Goal: Information Seeking & Learning: Learn about a topic

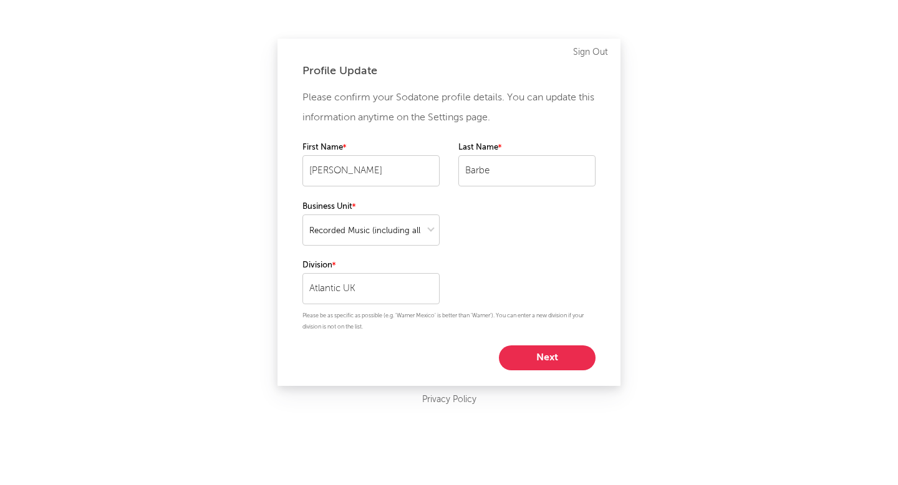
select select "recorded_music"
click at [556, 355] on button "Next" at bounding box center [547, 357] width 97 height 25
select select "director_vp"
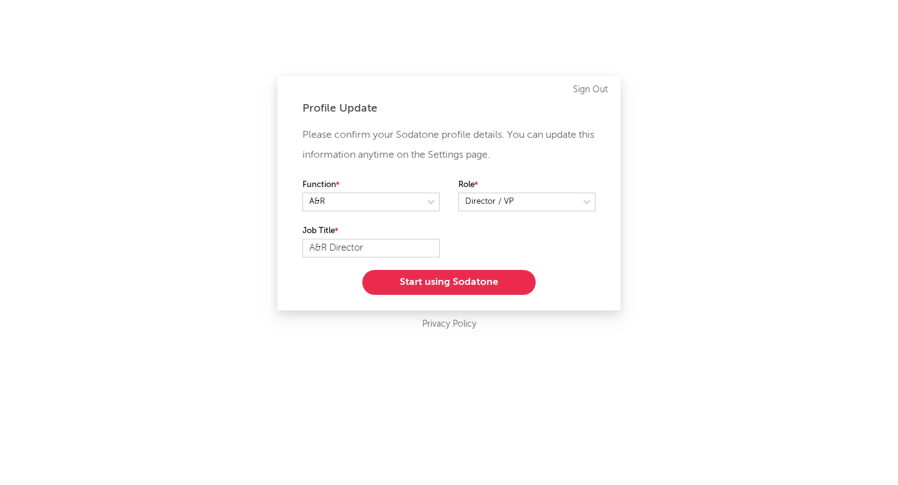
click at [484, 287] on button "Start using Sodatone" at bounding box center [448, 282] width 173 height 25
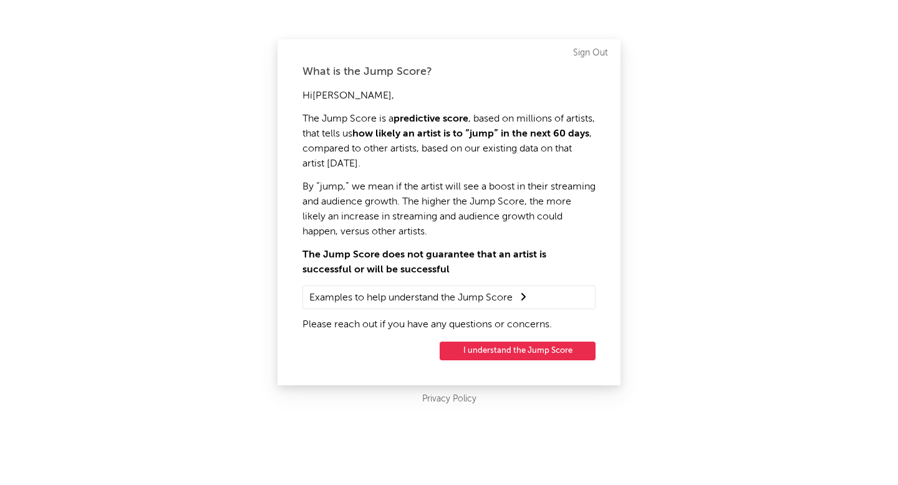
click at [538, 337] on div "What is the Jump Score? Hi [PERSON_NAME] , The Jump Score is a predictive score…" at bounding box center [448, 212] width 343 height 346
click at [513, 347] on button "I understand the Jump Score" at bounding box center [518, 351] width 156 height 19
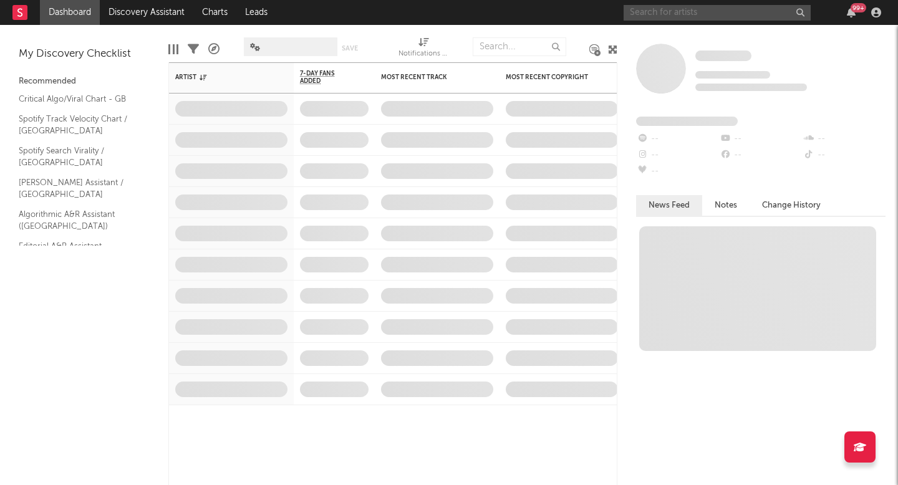
click at [701, 17] on input "text" at bounding box center [717, 13] width 187 height 16
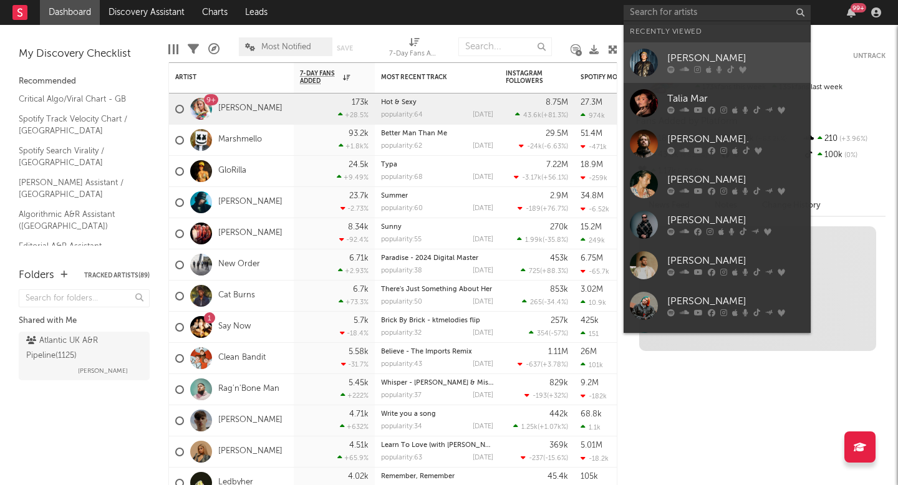
click at [683, 59] on div "Luke Dean" at bounding box center [735, 58] width 137 height 15
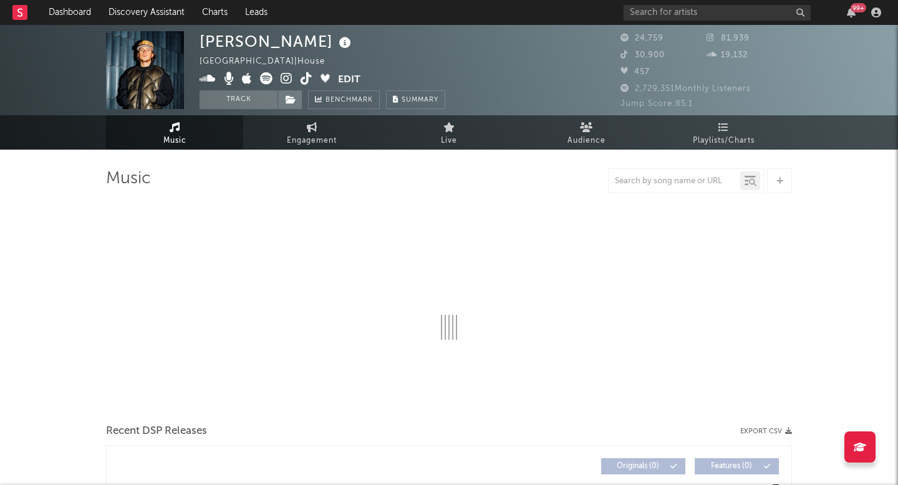
select select "6m"
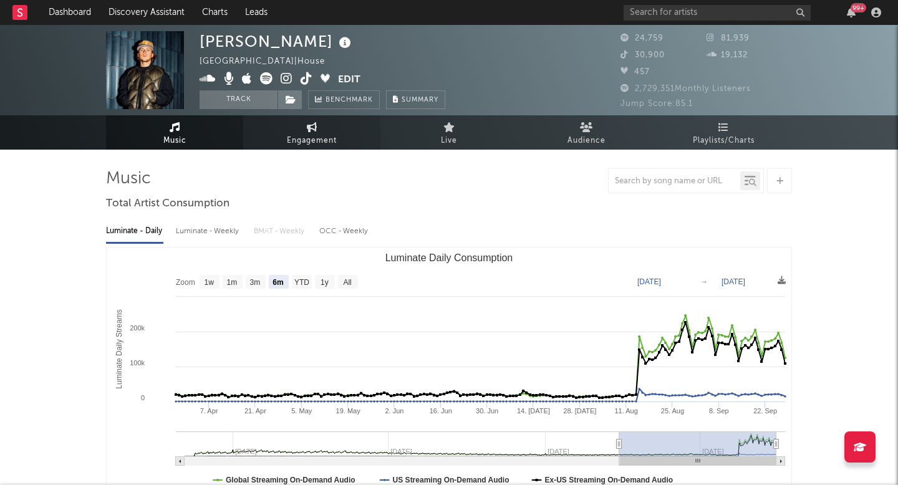
click at [312, 128] on icon at bounding box center [312, 127] width 11 height 10
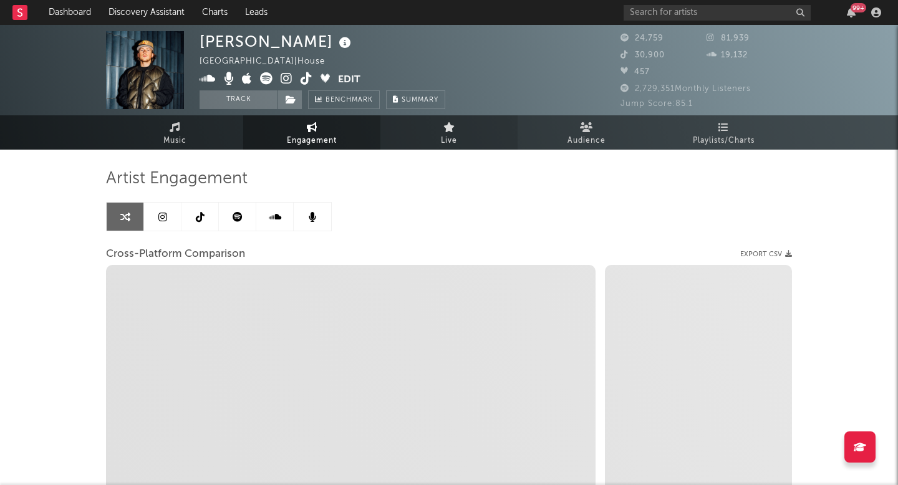
select select "1w"
click at [203, 221] on icon at bounding box center [200, 217] width 9 height 10
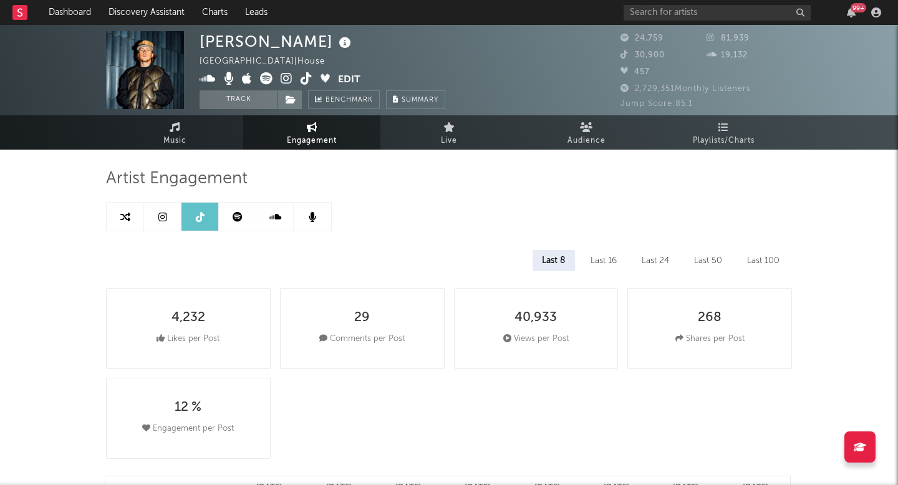
select select "6m"
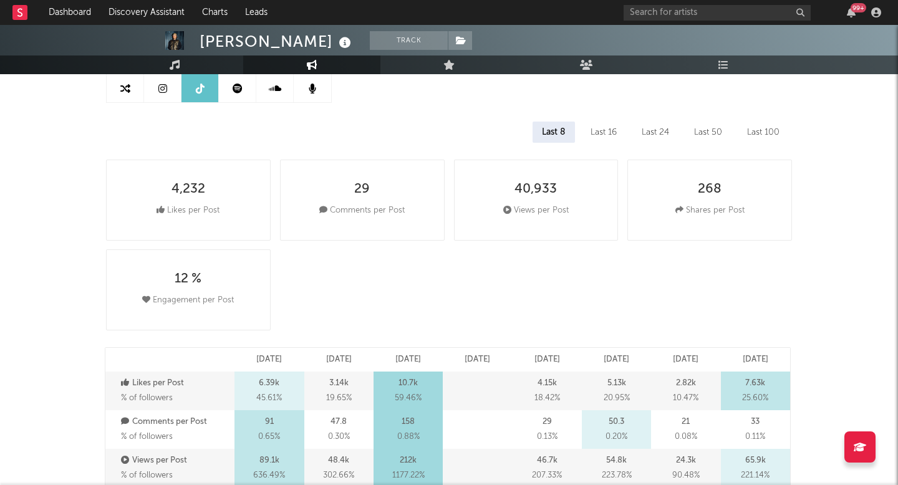
scroll to position [131, 0]
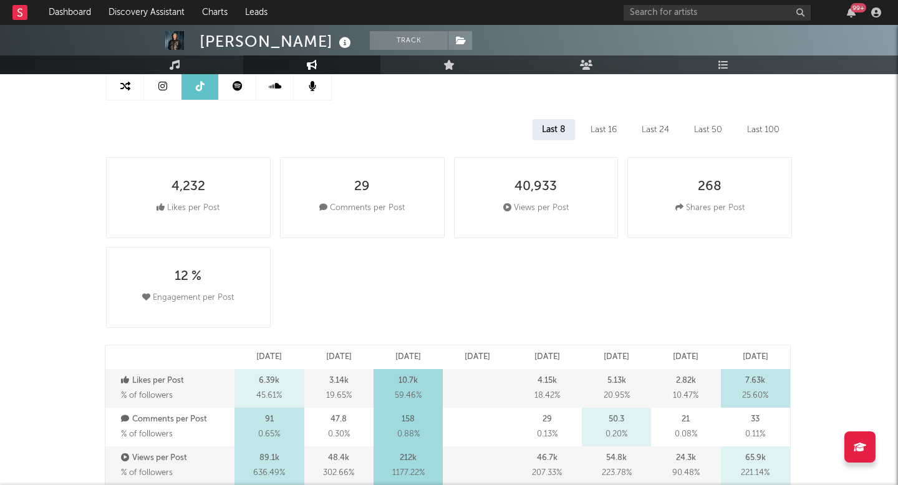
click at [608, 130] on div "Last 16" at bounding box center [603, 129] width 45 height 21
click at [665, 128] on div "Last 24" at bounding box center [655, 129] width 46 height 21
click at [703, 133] on div "Last 50" at bounding box center [708, 129] width 47 height 21
click at [773, 138] on div "Last 100" at bounding box center [763, 129] width 51 height 21
click at [553, 128] on div "Last 8" at bounding box center [552, 129] width 41 height 21
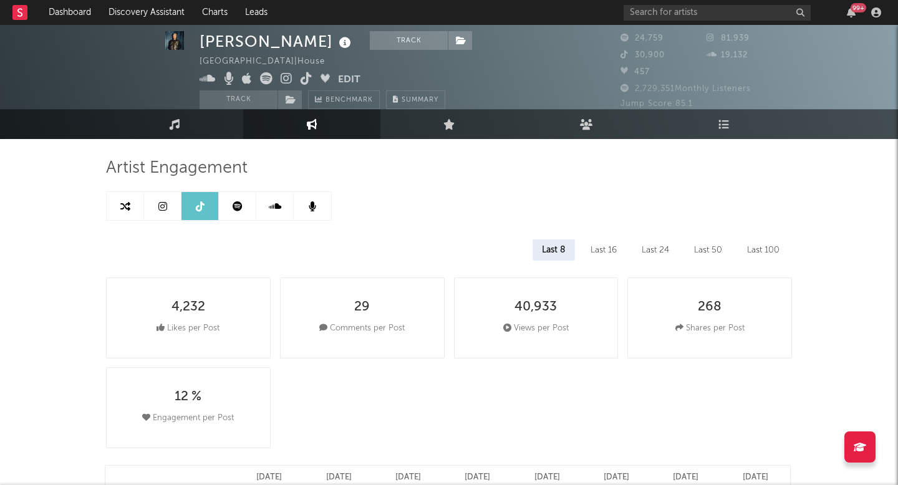
scroll to position [0, 0]
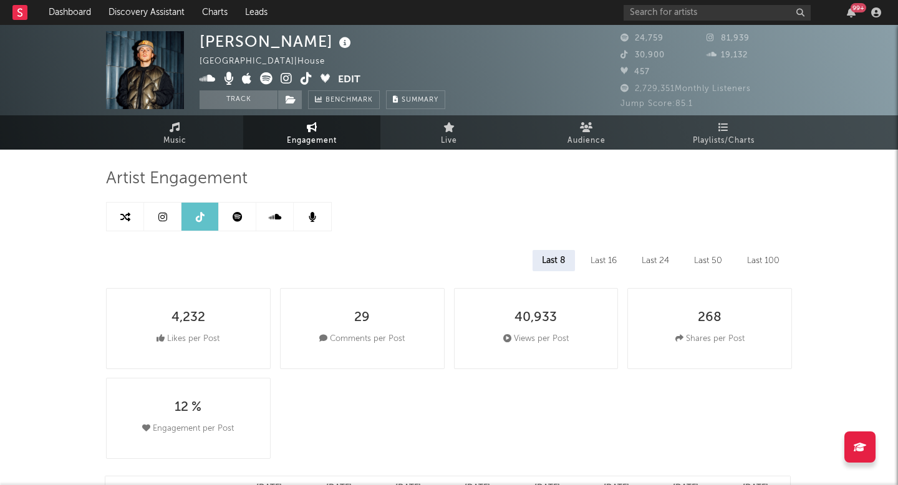
click at [161, 215] on icon at bounding box center [162, 217] width 9 height 10
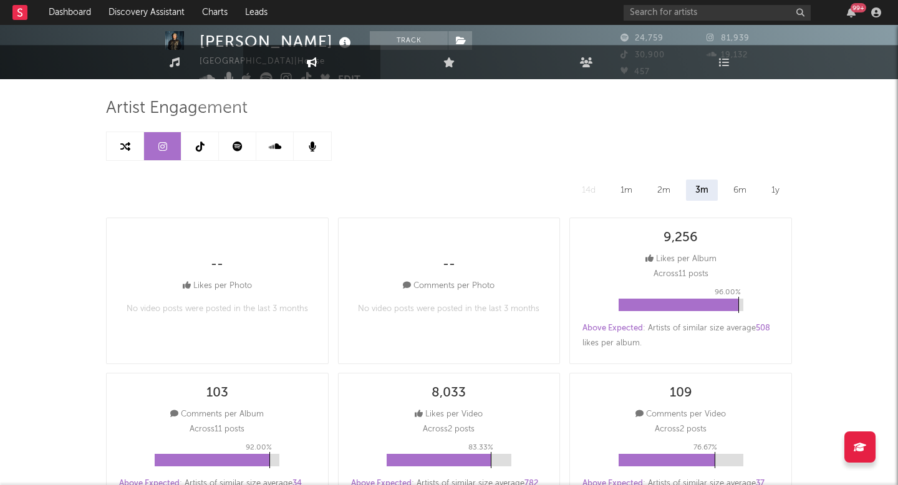
select select "6m"
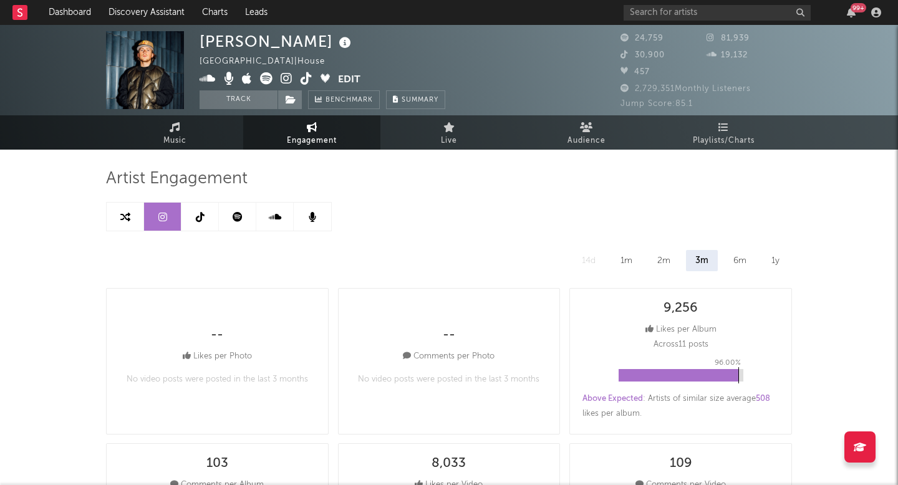
select select "6m"
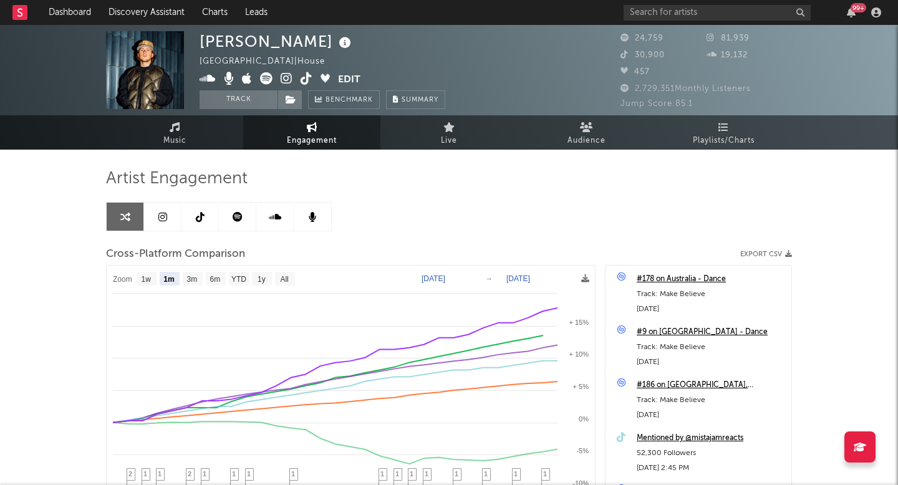
select select "1m"
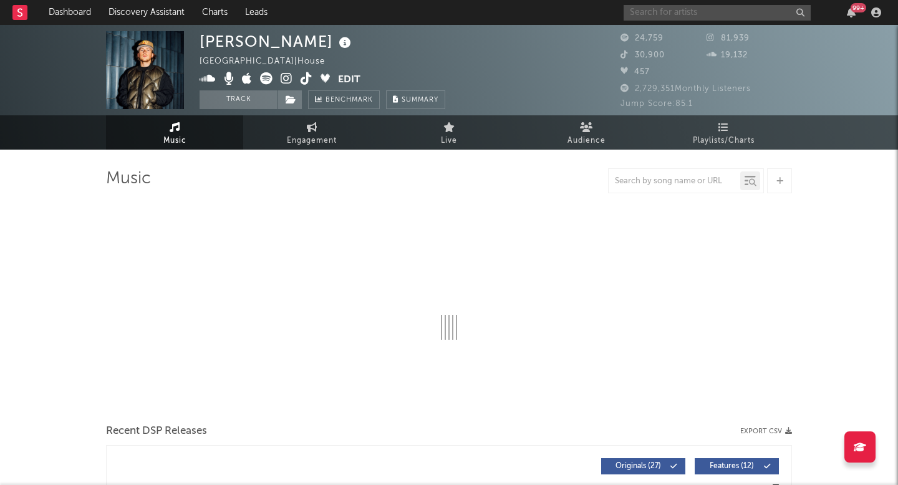
click at [718, 9] on input "text" at bounding box center [717, 13] width 187 height 16
select select "6m"
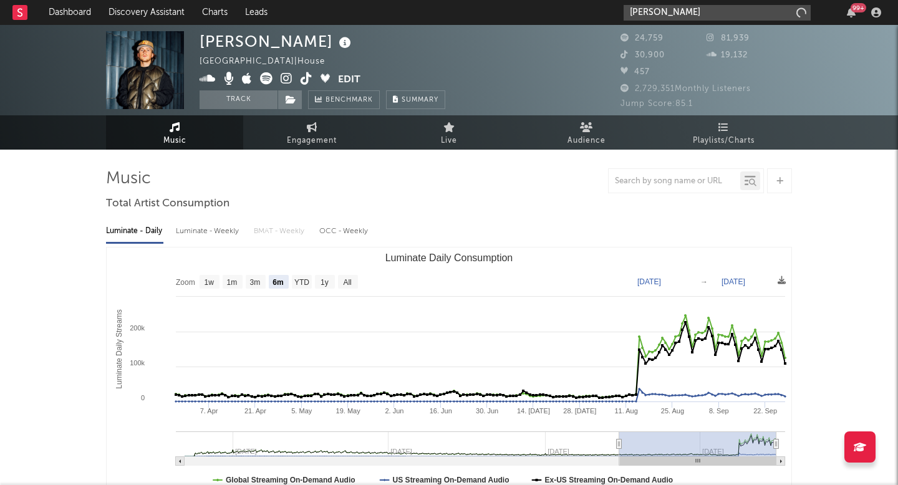
type input "max dean"
click at [680, 22] on div "max dean 99 +" at bounding box center [755, 12] width 262 height 25
click at [680, 17] on input "max dean" at bounding box center [717, 13] width 187 height 16
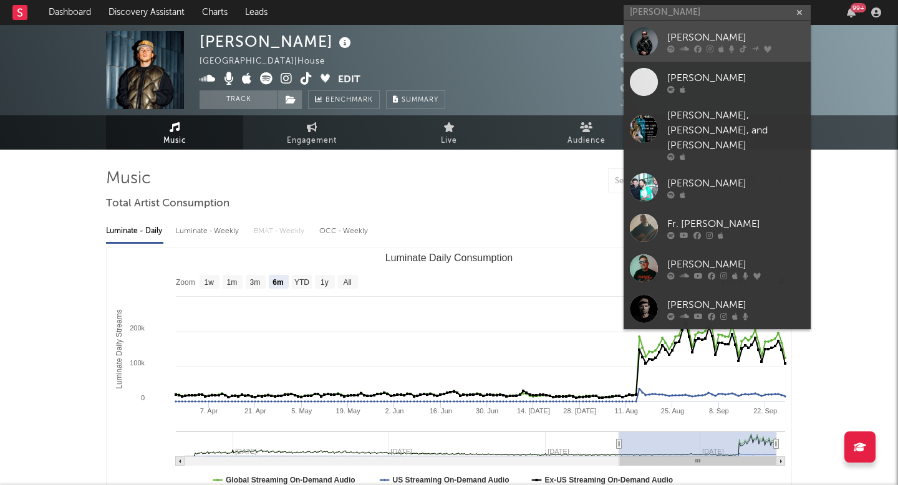
click at [683, 37] on div "Max Dean" at bounding box center [735, 37] width 137 height 15
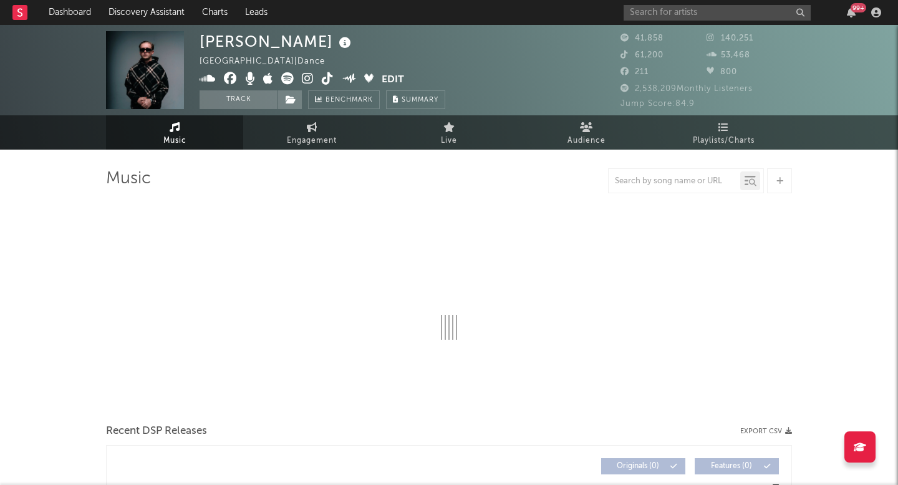
select select "6m"
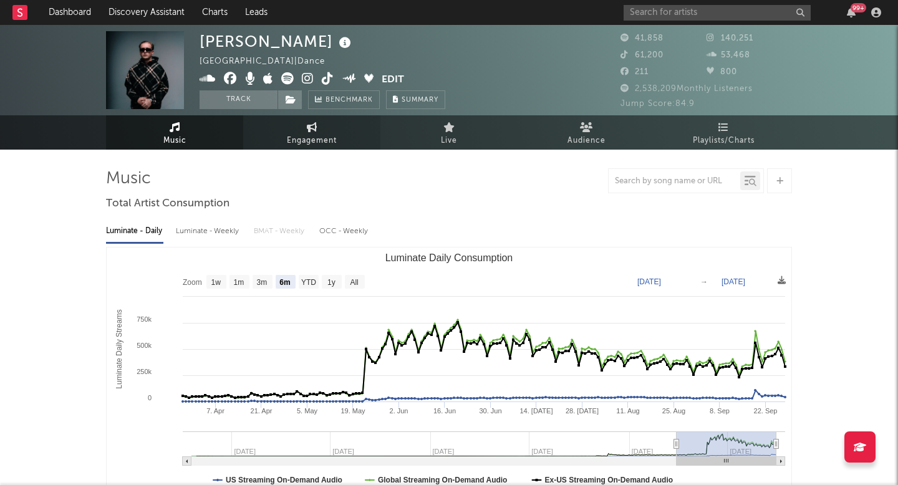
click at [311, 137] on span "Engagement" at bounding box center [312, 140] width 50 height 15
select select "1w"
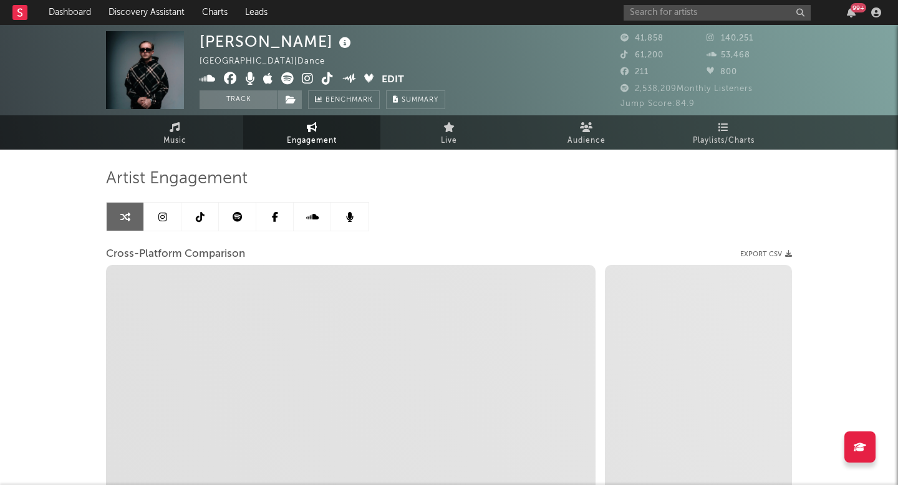
click at [196, 221] on icon at bounding box center [200, 217] width 9 height 10
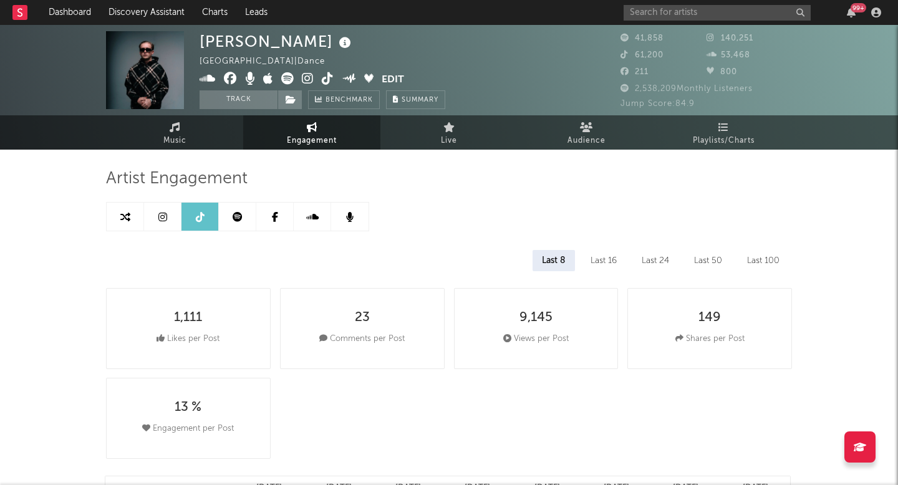
select select "6m"
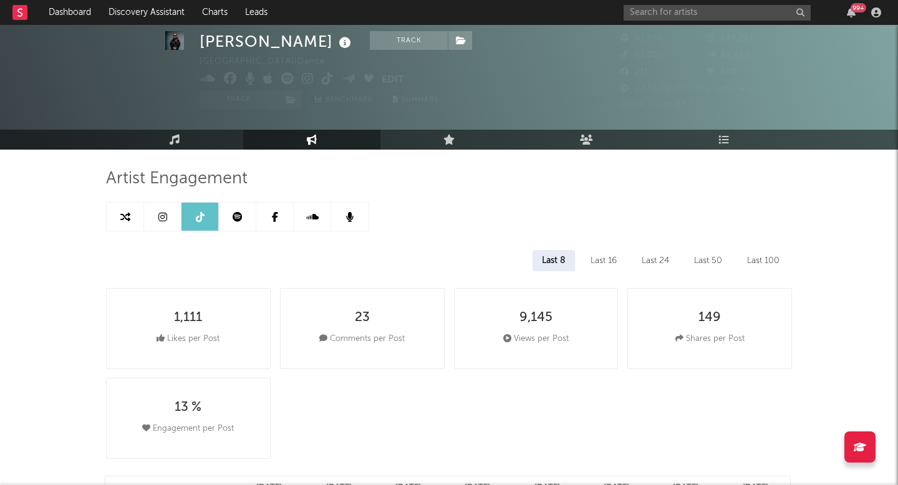
scroll to position [57, 0]
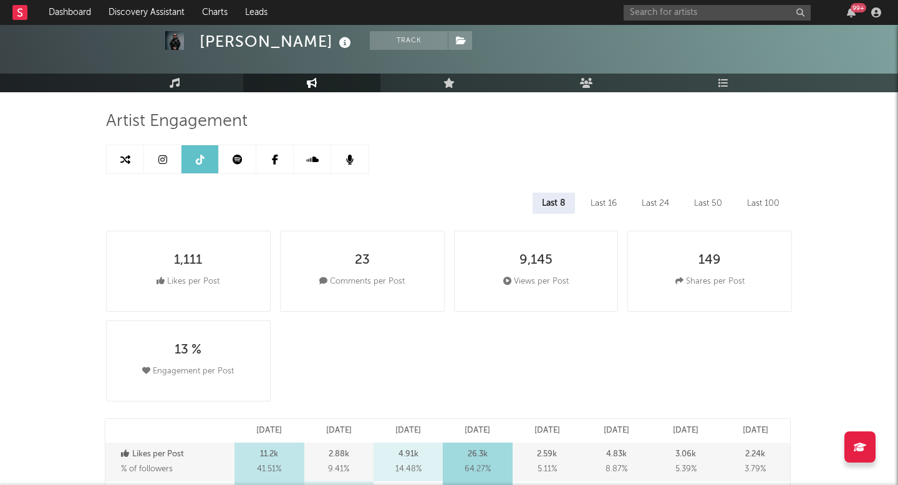
click at [169, 157] on link at bounding box center [162, 159] width 37 height 28
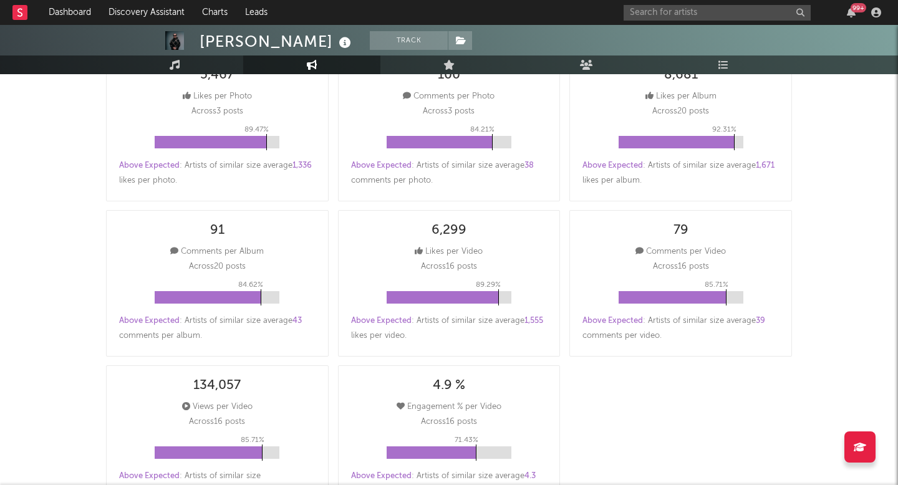
select select "6m"
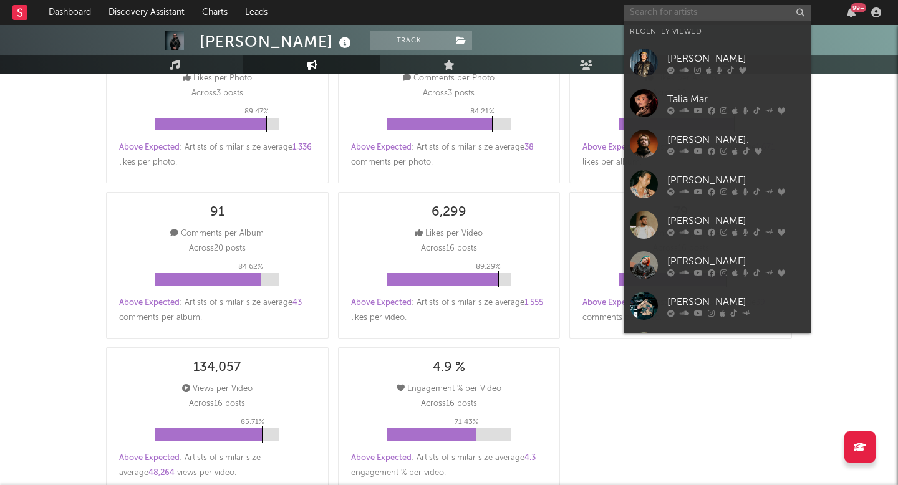
click at [724, 7] on input "text" at bounding box center [717, 13] width 187 height 16
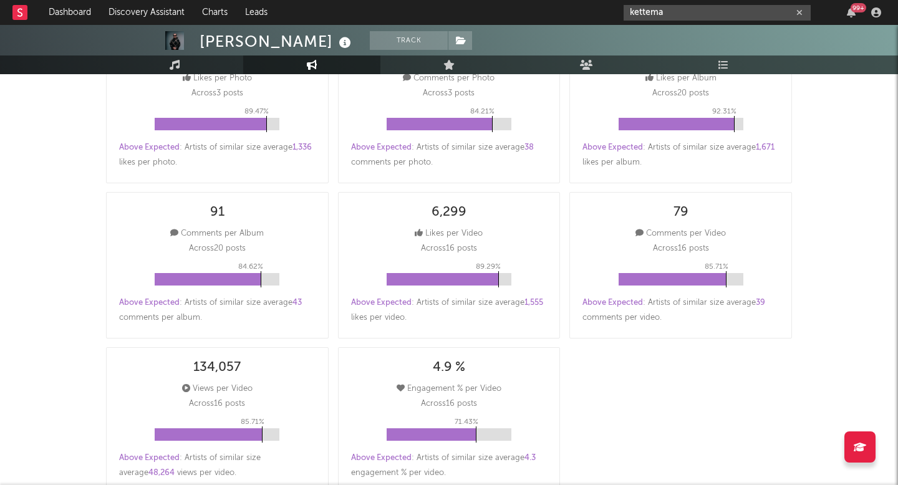
click at [688, 14] on input "kettema" at bounding box center [717, 13] width 187 height 16
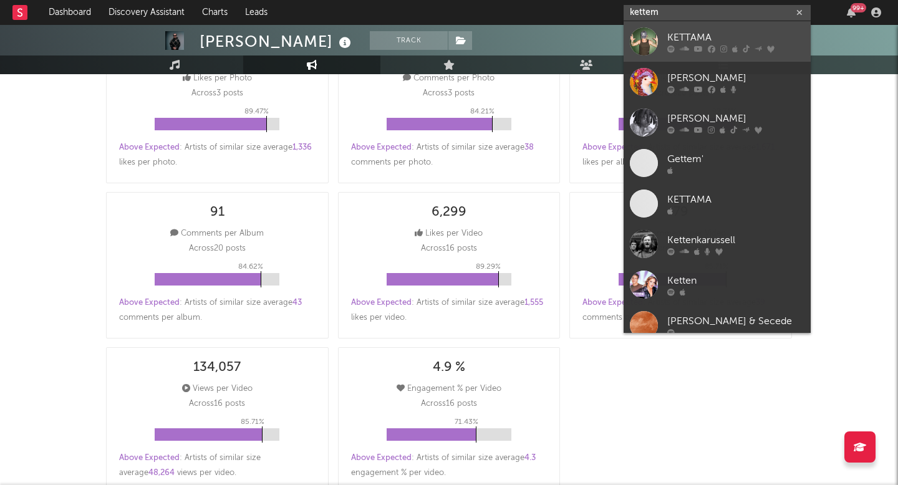
type input "kettem"
click at [699, 33] on div "KETTAMA" at bounding box center [735, 37] width 137 height 15
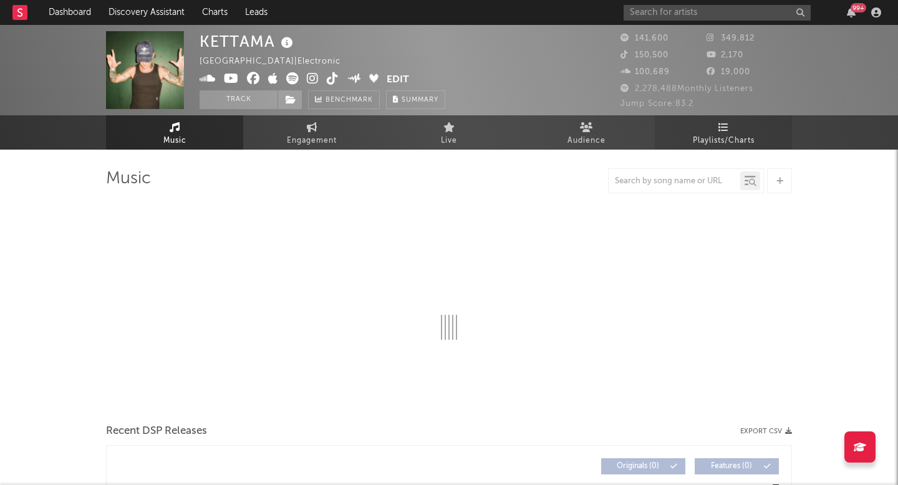
select select "6m"
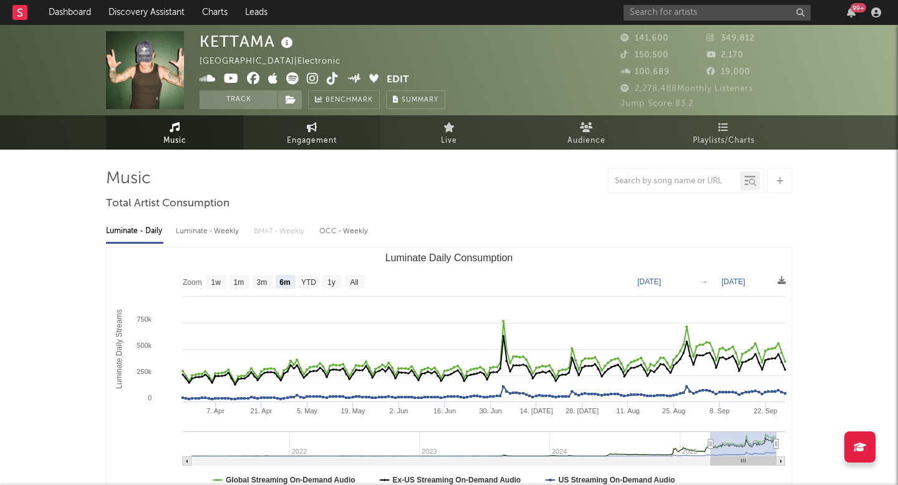
click at [317, 122] on link "Engagement" at bounding box center [311, 132] width 137 height 34
select select "1w"
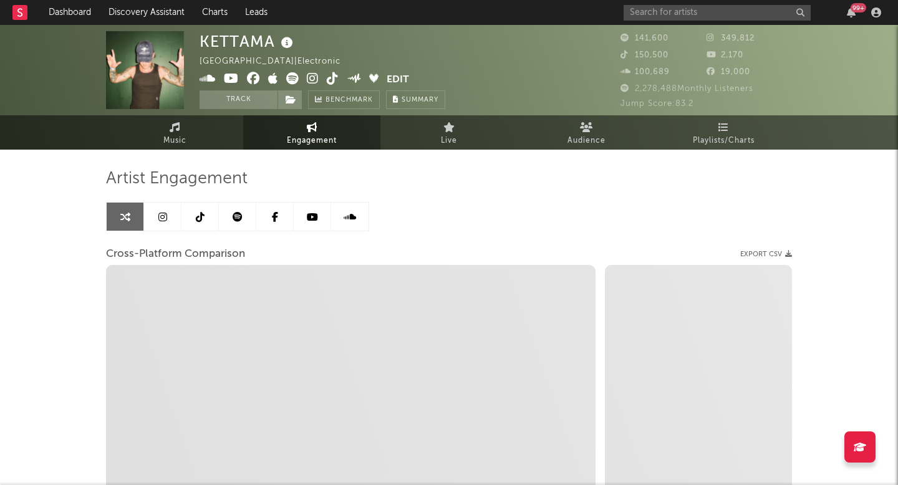
click at [213, 212] on link at bounding box center [199, 217] width 37 height 28
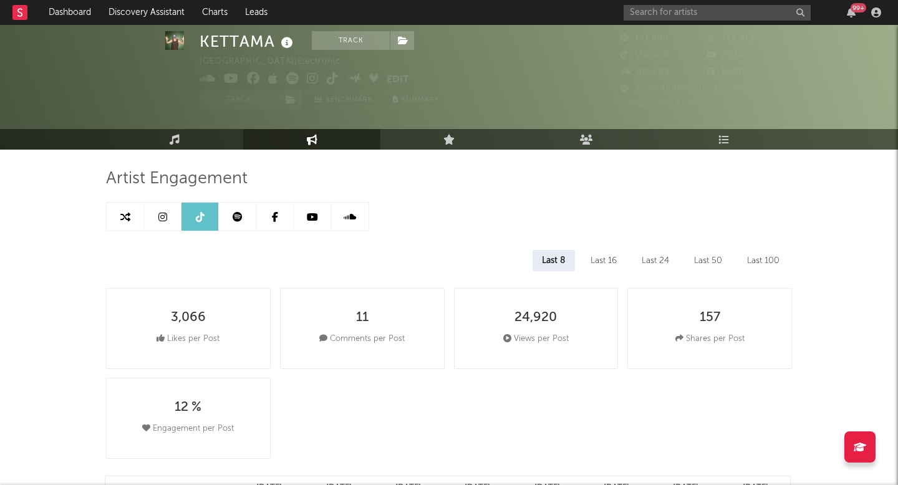
select select "6m"
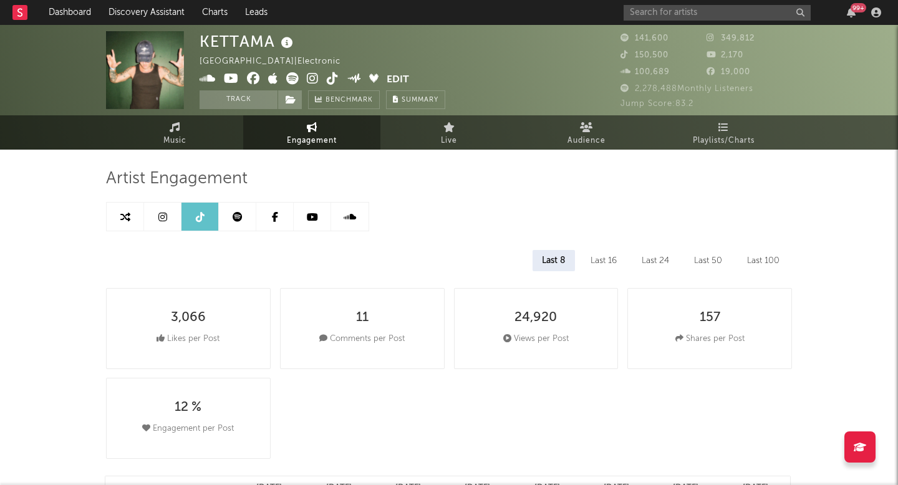
click at [158, 218] on icon at bounding box center [162, 217] width 9 height 10
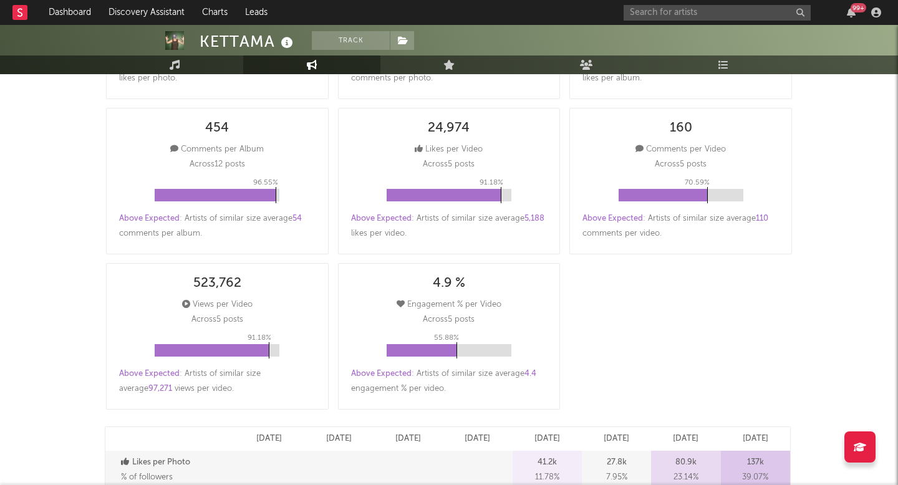
scroll to position [334, 0]
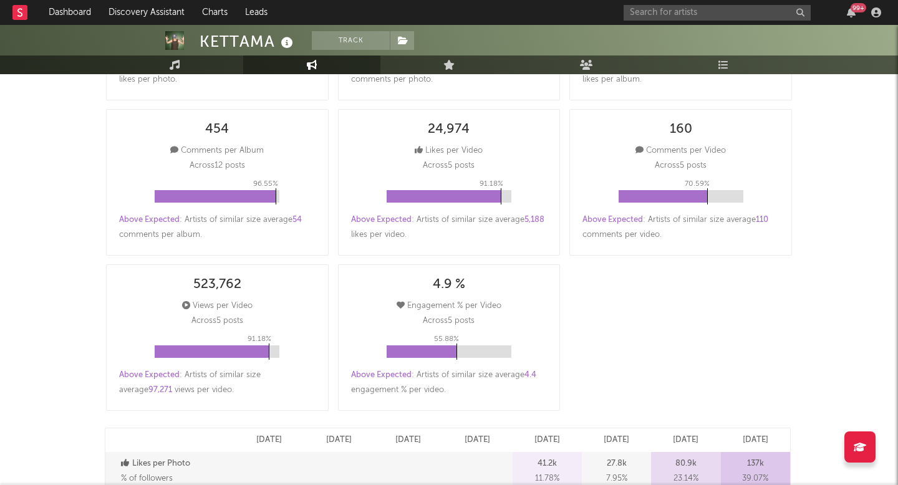
select select "6m"
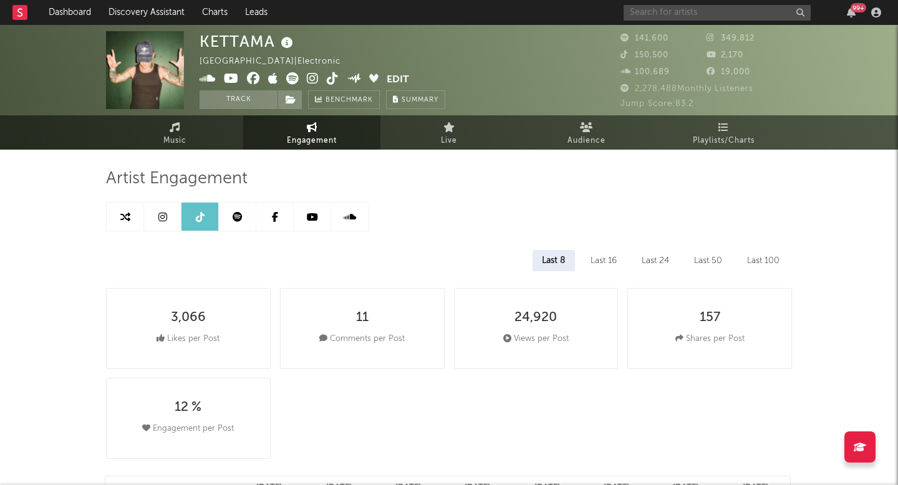
click at [670, 7] on input "text" at bounding box center [717, 13] width 187 height 16
type input "josh baker"
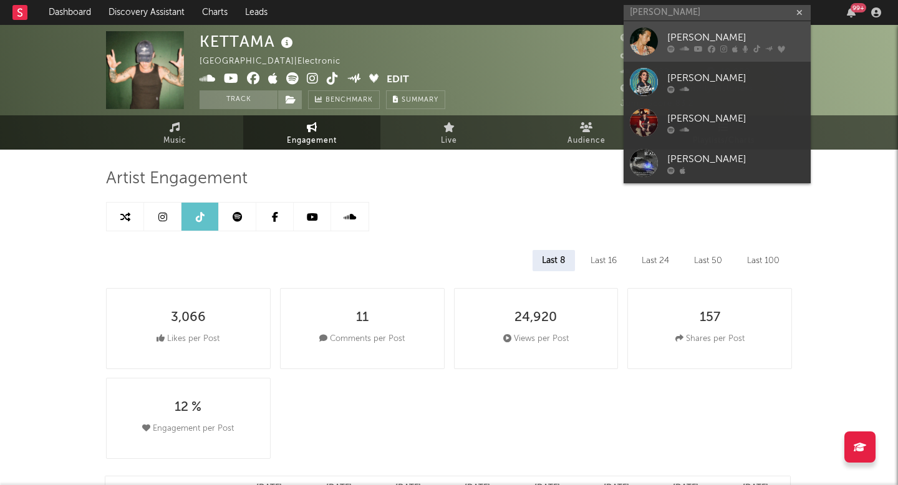
click at [695, 37] on div "Josh Baker" at bounding box center [735, 37] width 137 height 15
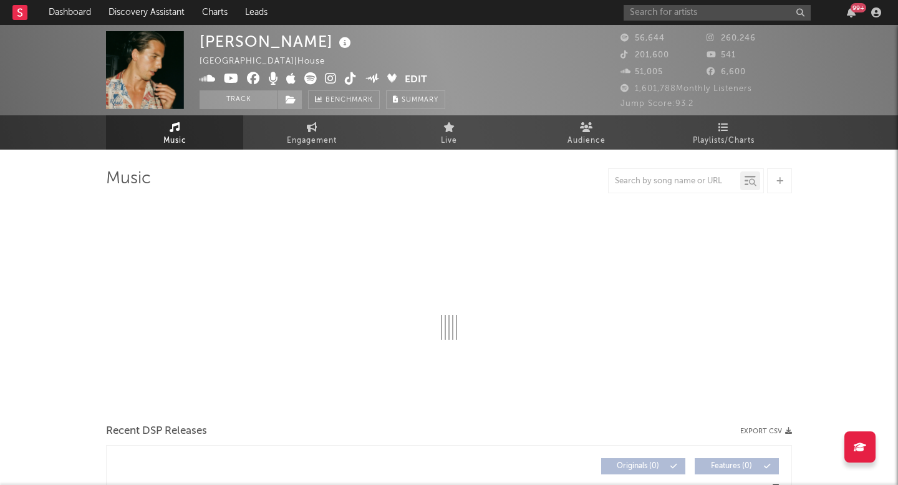
select select "6m"
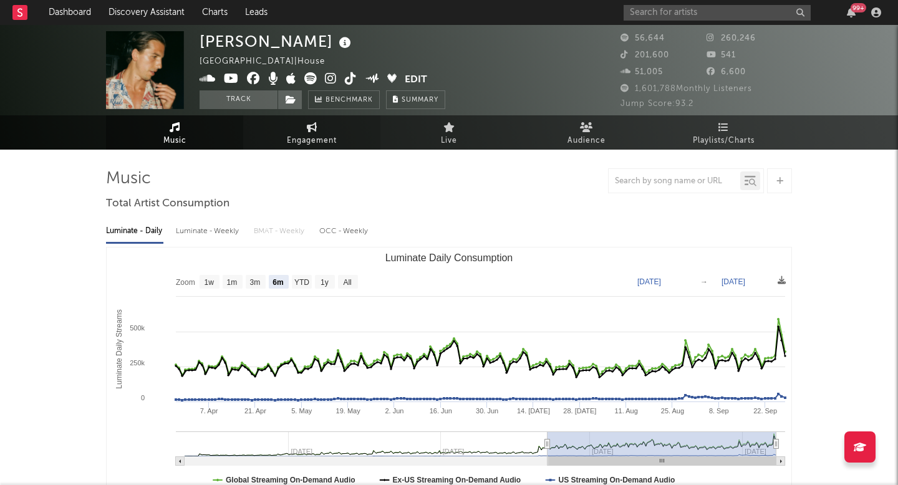
click at [300, 137] on span "Engagement" at bounding box center [312, 140] width 50 height 15
select select "1w"
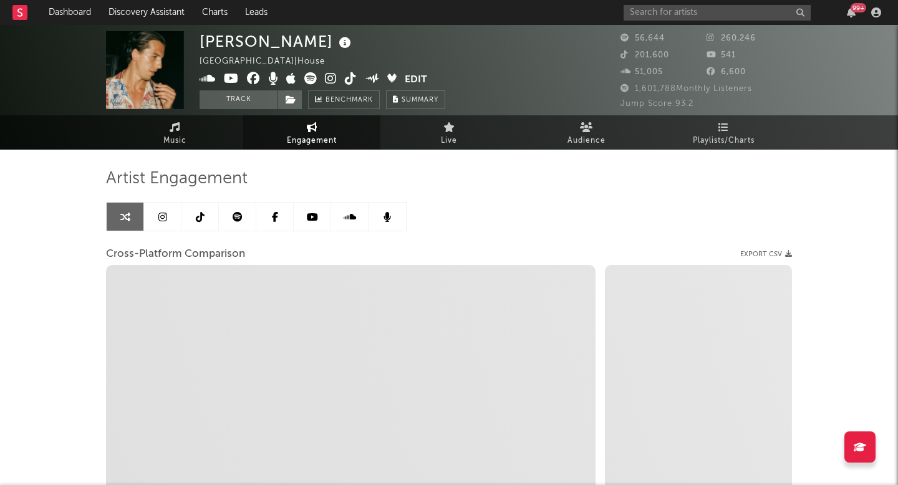
click at [198, 217] on icon at bounding box center [200, 217] width 9 height 10
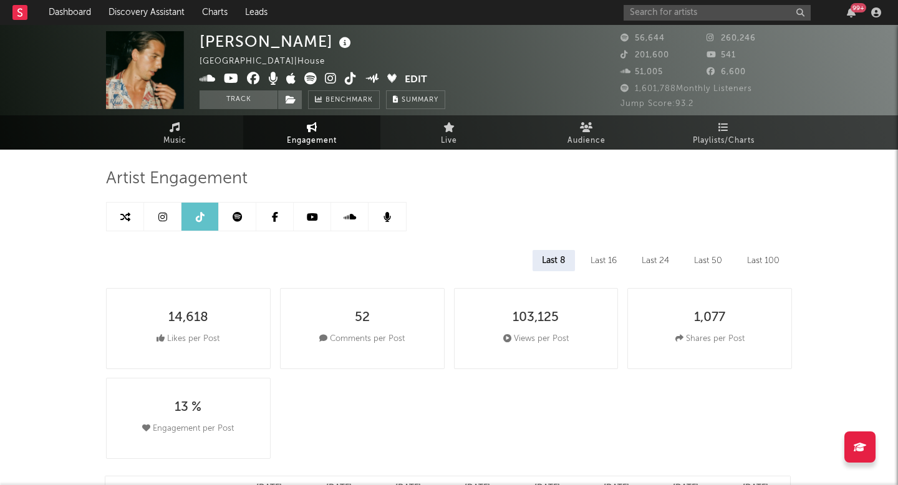
select select "6m"
click at [160, 213] on icon at bounding box center [162, 217] width 9 height 10
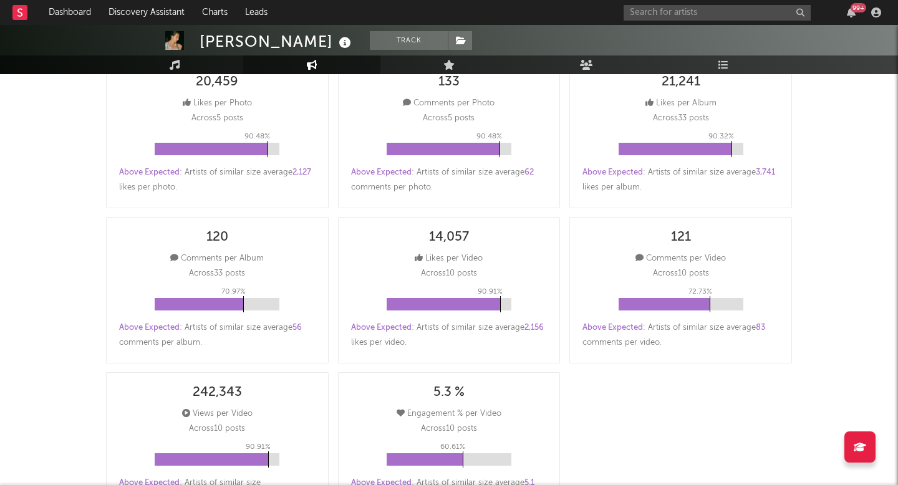
select select "6m"
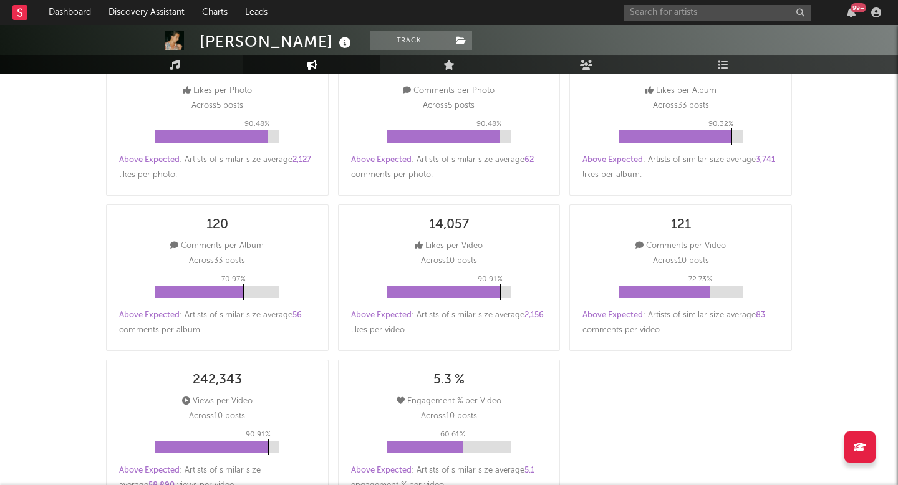
scroll to position [240, 0]
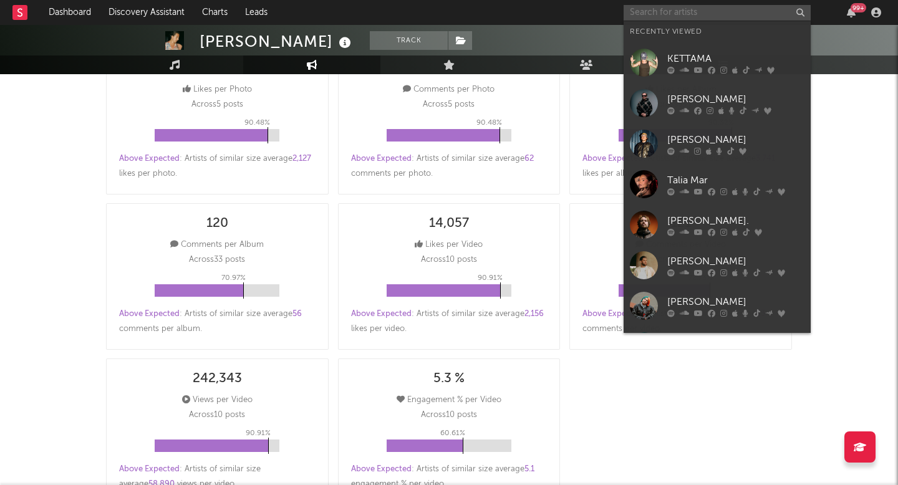
click at [667, 19] on input "text" at bounding box center [717, 13] width 187 height 16
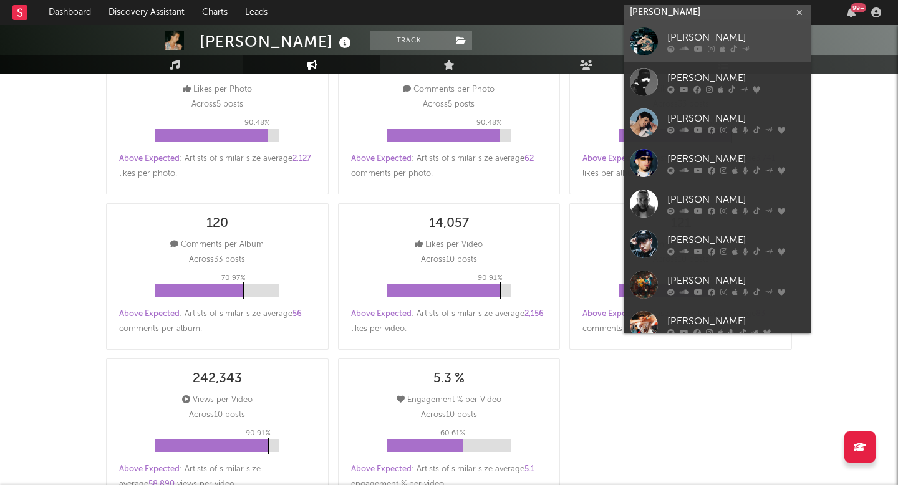
type input "omar+"
click at [675, 34] on div "Omar+" at bounding box center [735, 37] width 137 height 15
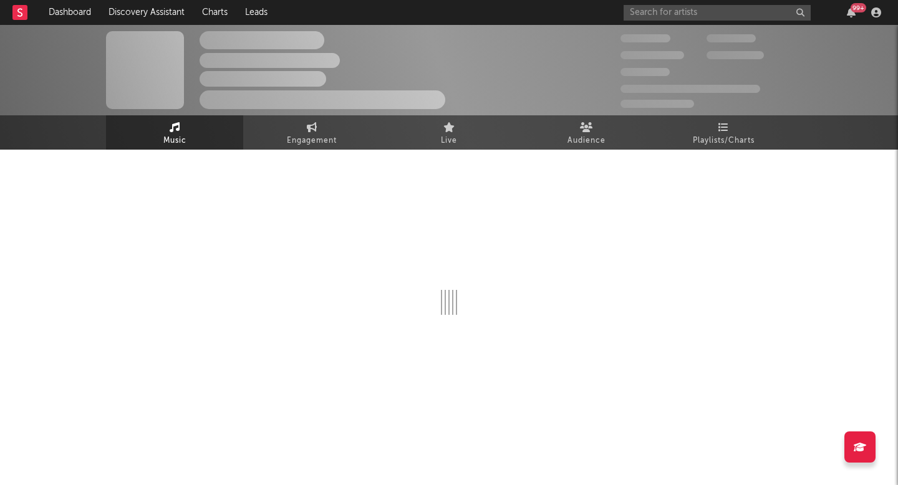
select select "6m"
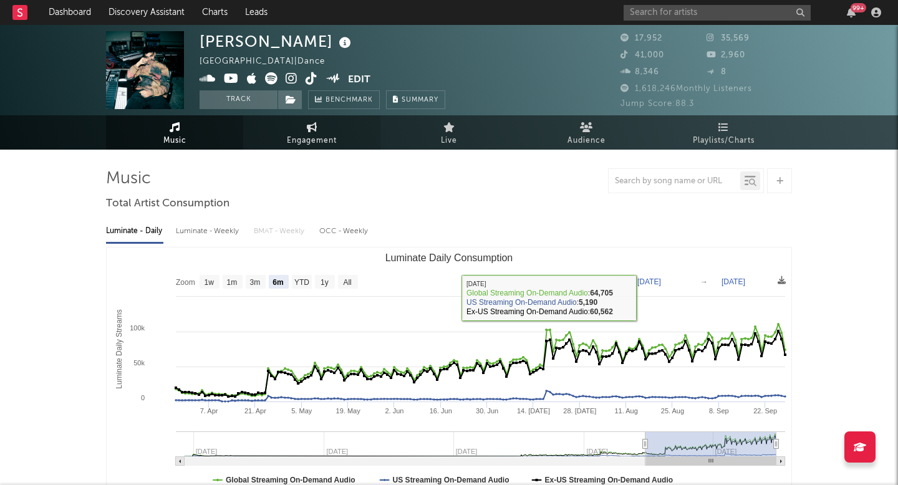
click at [317, 132] on link "Engagement" at bounding box center [311, 132] width 137 height 34
select select "1w"
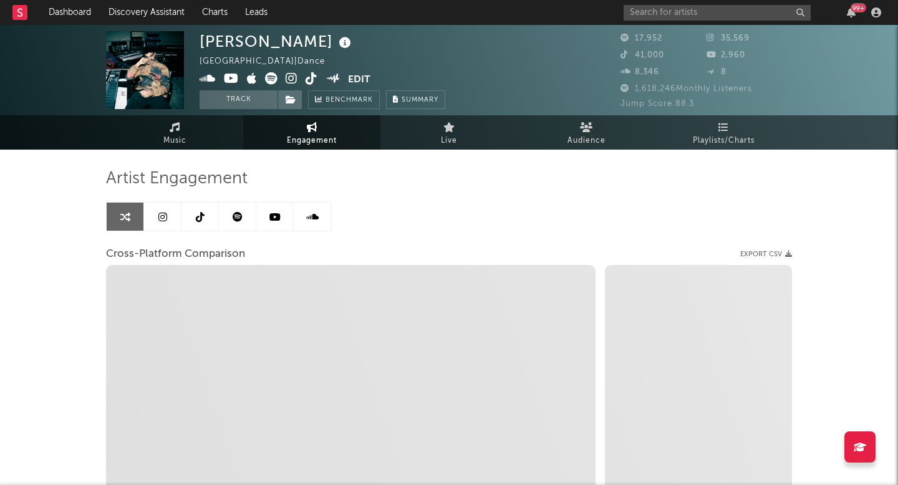
click at [159, 216] on icon at bounding box center [162, 217] width 9 height 10
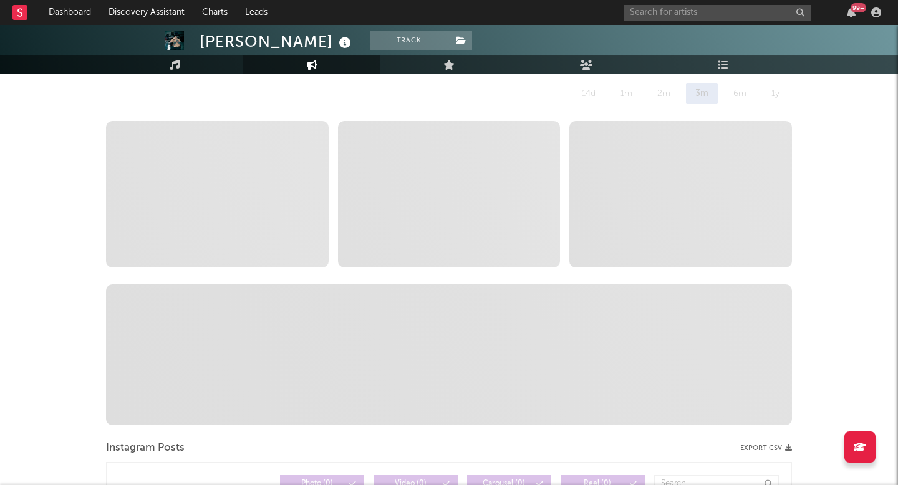
select select "6m"
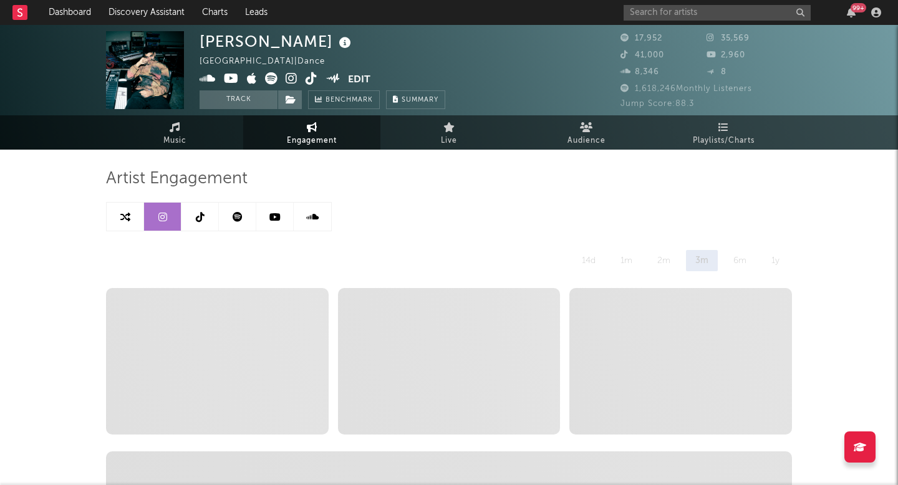
click at [203, 218] on icon at bounding box center [200, 217] width 9 height 10
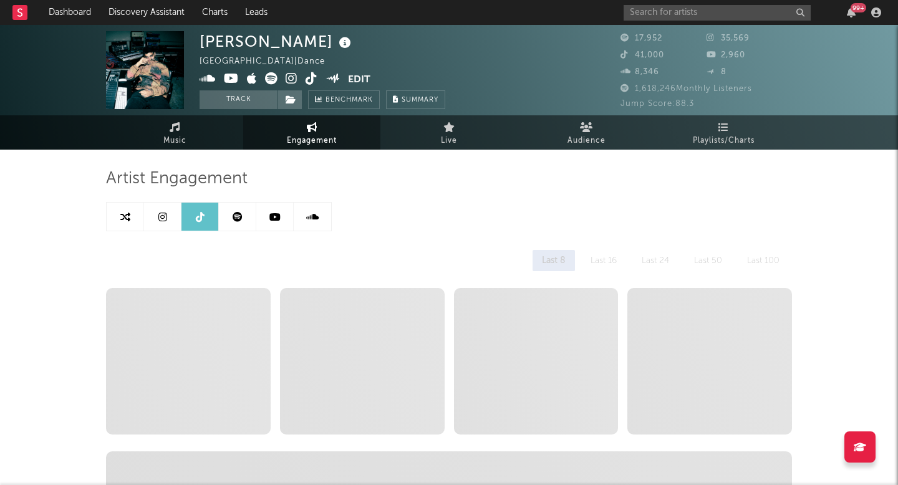
select select "6m"
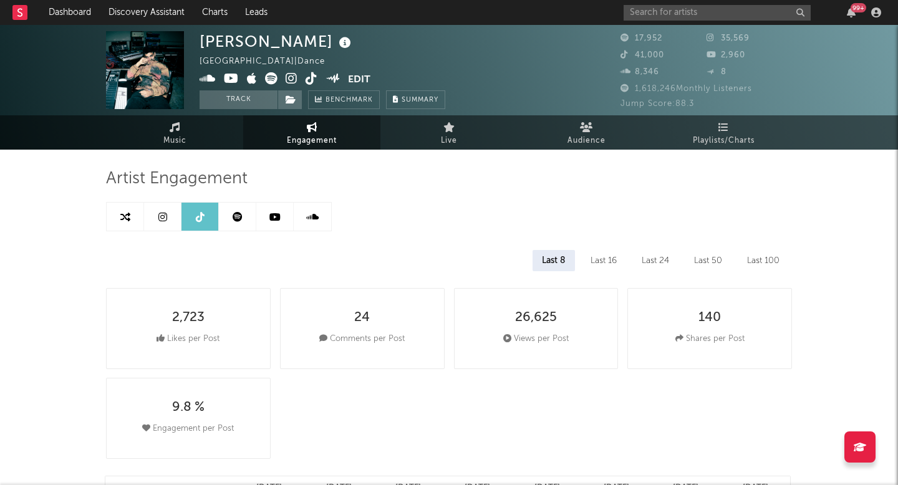
click at [173, 221] on link at bounding box center [162, 217] width 37 height 28
select select "6m"
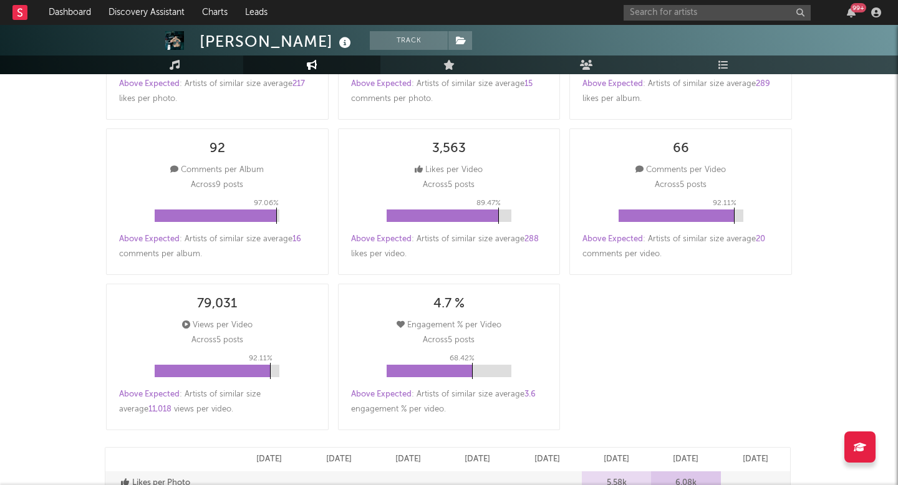
scroll to position [316, 0]
click at [706, 19] on input "text" at bounding box center [717, 13] width 187 height 16
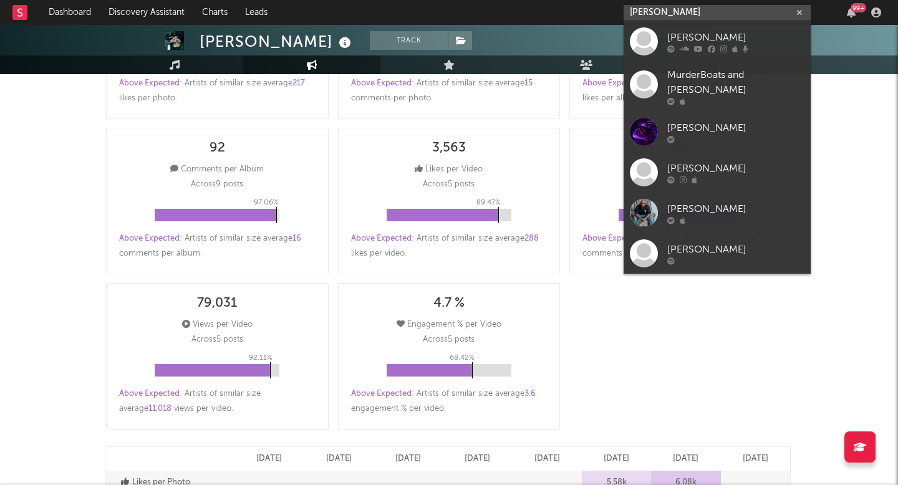
type input "josh dean"
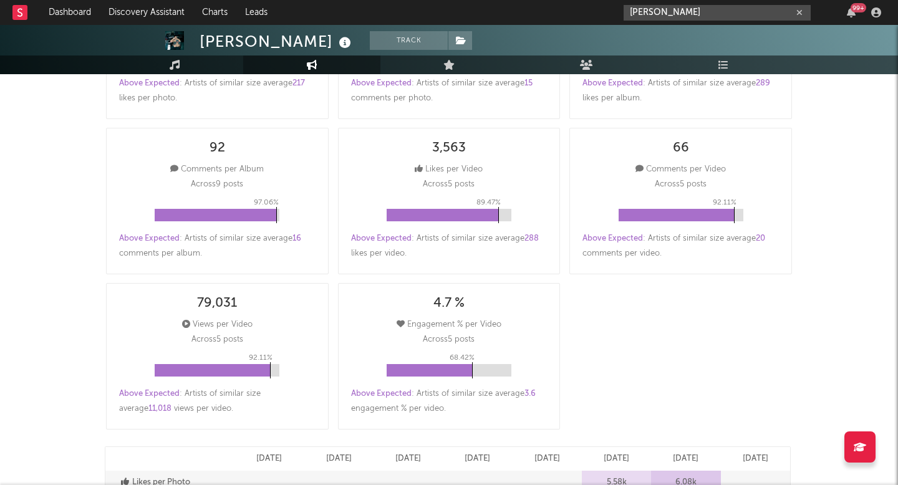
click at [681, 15] on input "josh dean" at bounding box center [717, 13] width 187 height 16
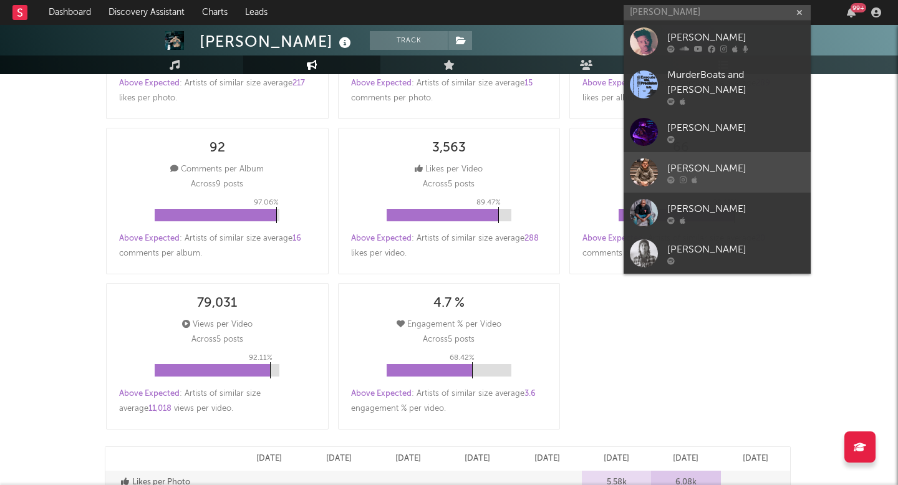
click at [693, 161] on div "Joss Dean" at bounding box center [735, 168] width 137 height 15
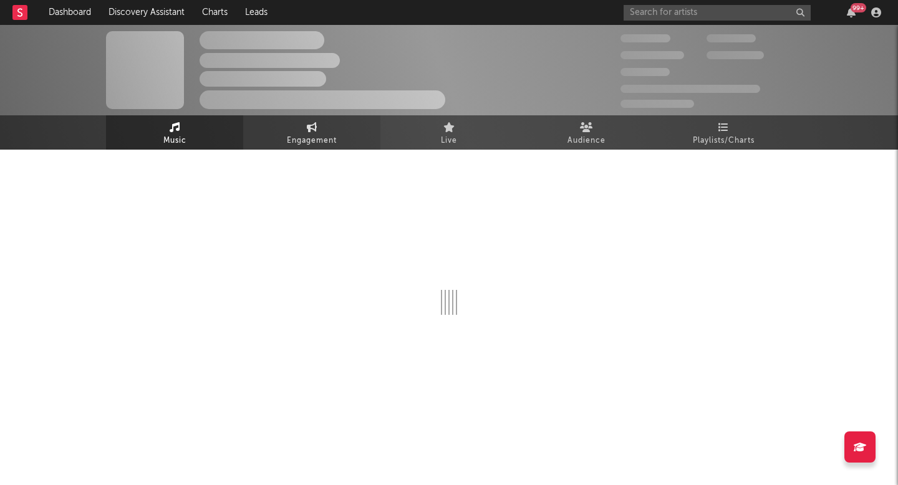
select select "1w"
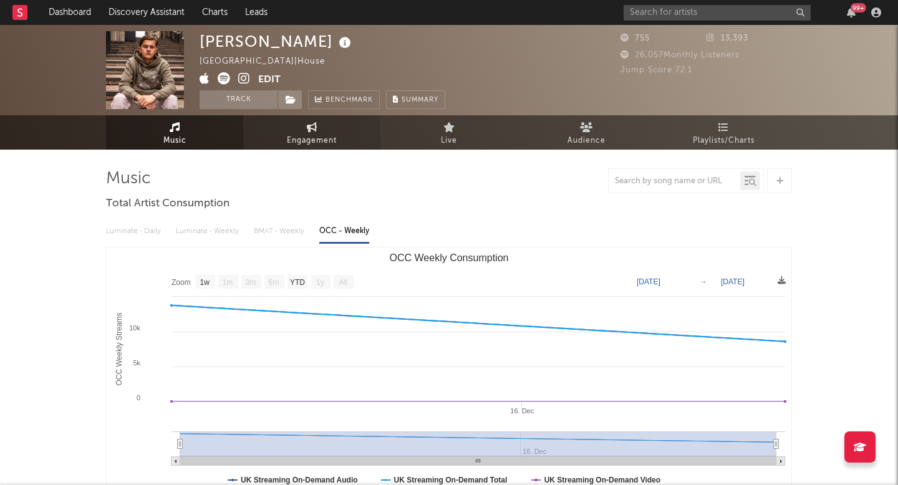
click at [316, 129] on icon at bounding box center [312, 127] width 11 height 10
select select "1w"
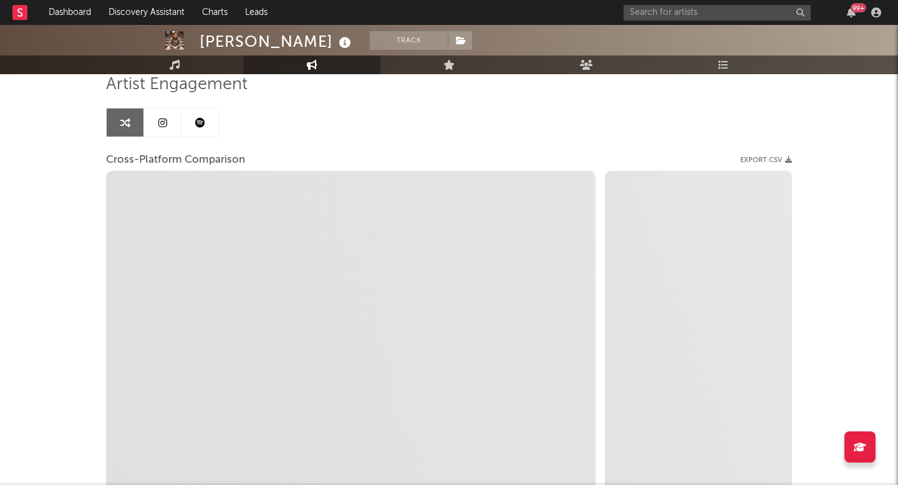
select select "1m"
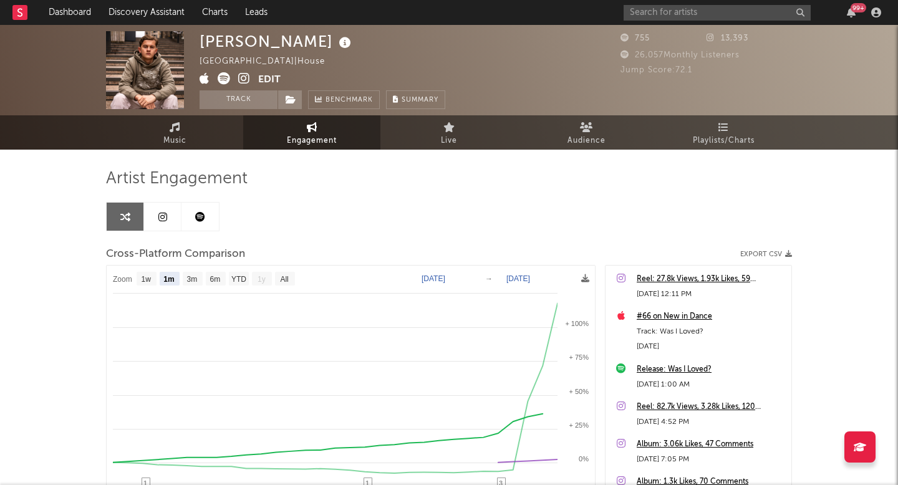
click at [168, 215] on link at bounding box center [162, 217] width 37 height 28
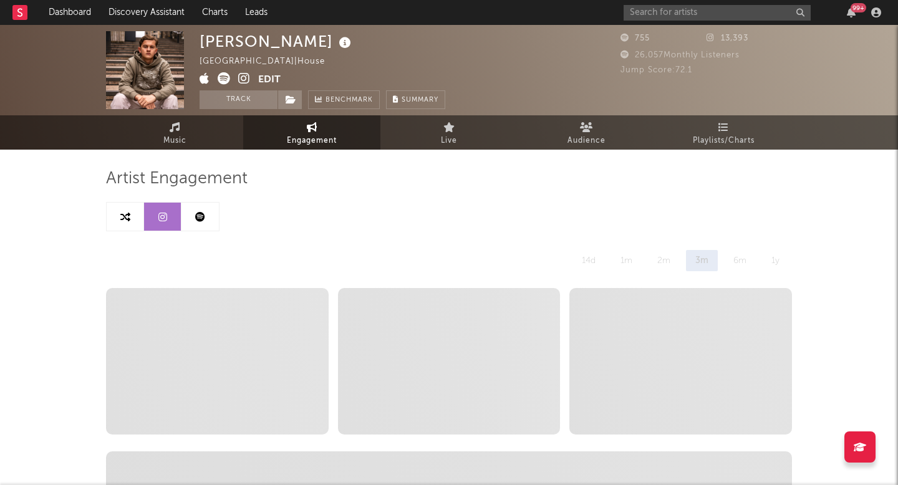
select select "1w"
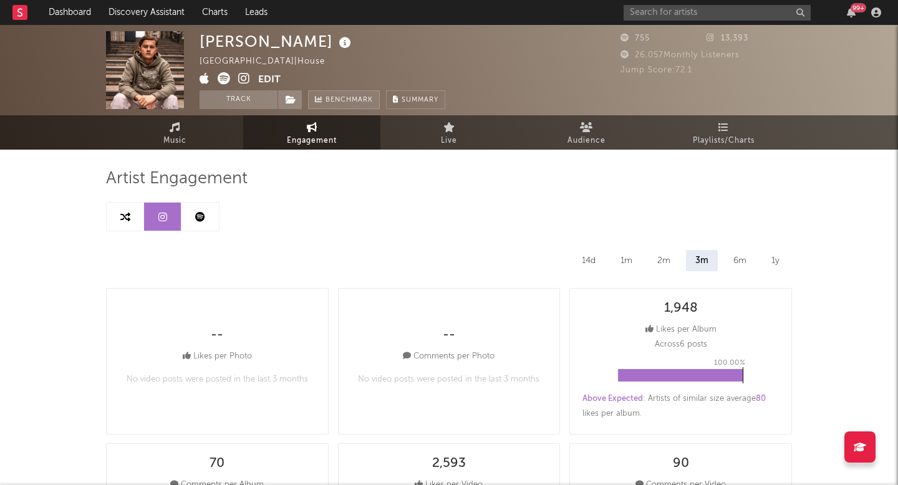
click at [316, 97] on icon at bounding box center [318, 99] width 7 height 7
select select "1m"
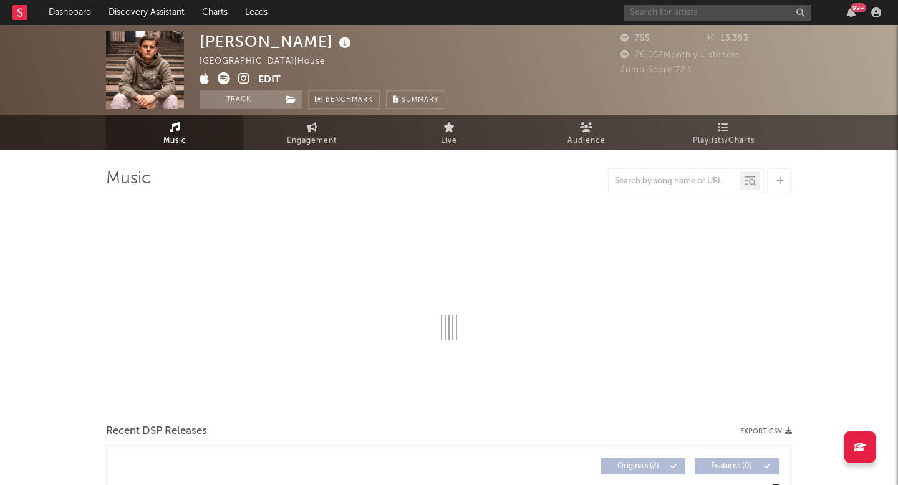
click at [701, 12] on input "text" at bounding box center [717, 13] width 187 height 16
select select "1w"
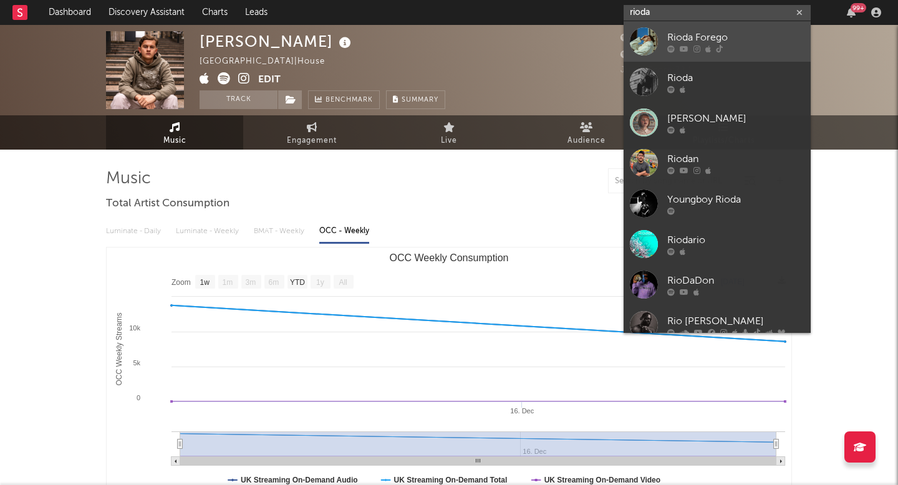
type input "rioda"
click at [716, 37] on div "Rioda Forego" at bounding box center [735, 37] width 137 height 15
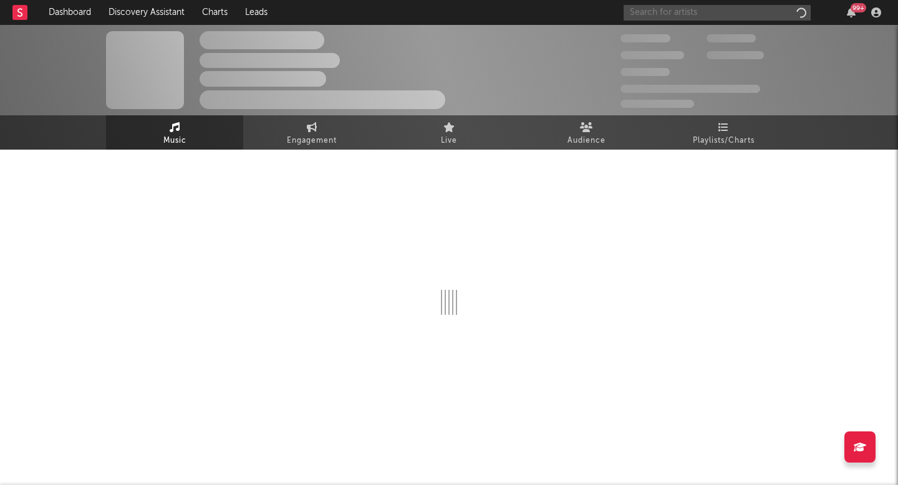
click at [698, 11] on input "text" at bounding box center [717, 13] width 187 height 16
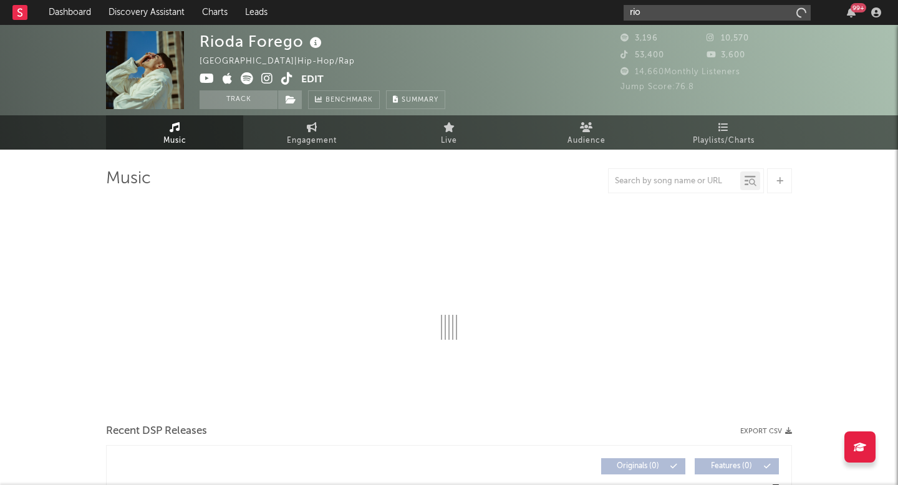
type input "riod"
select select "1w"
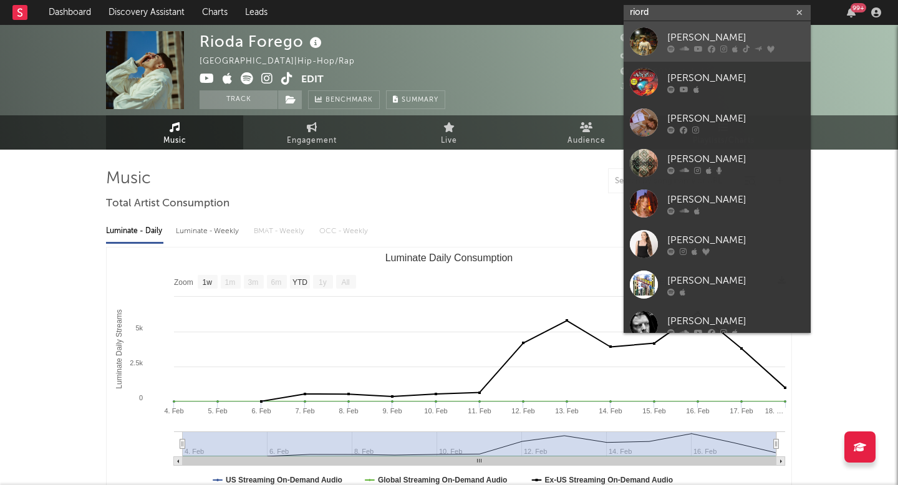
type input "riord"
click at [695, 36] on div "Riordan" at bounding box center [735, 37] width 137 height 15
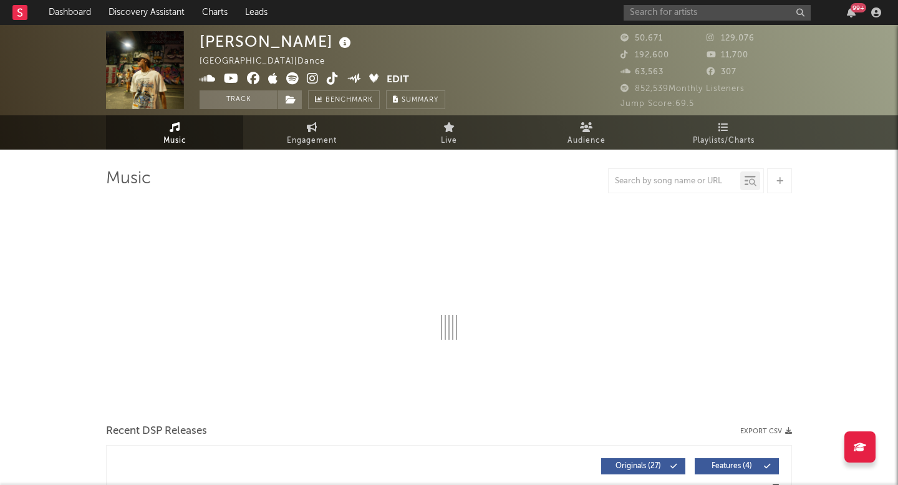
select select "6m"
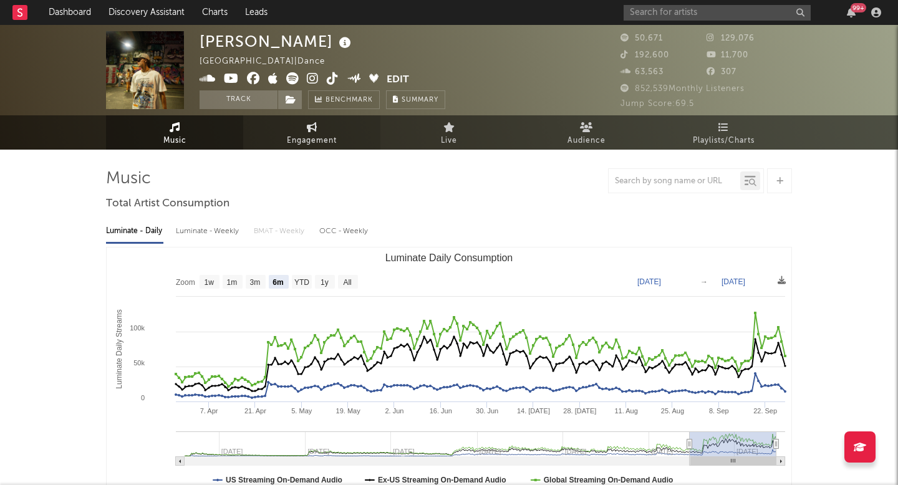
click at [300, 135] on span "Engagement" at bounding box center [312, 140] width 50 height 15
select select "1w"
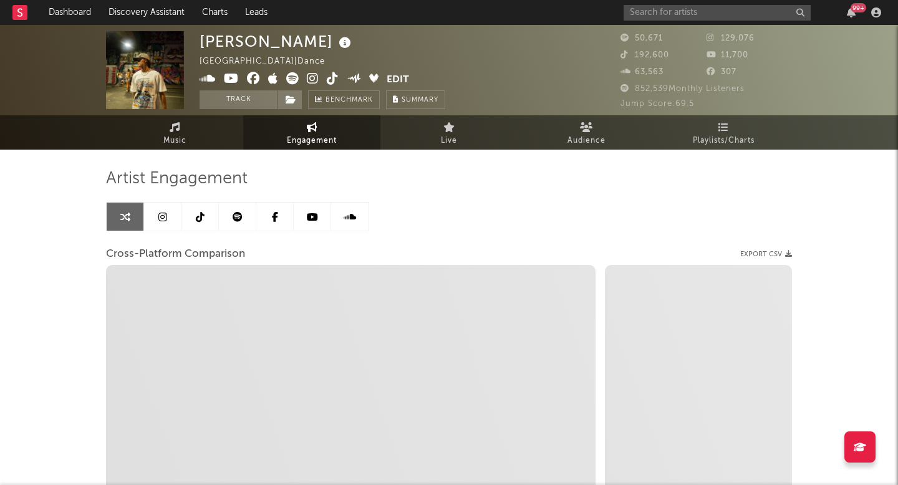
click at [196, 218] on icon at bounding box center [200, 217] width 9 height 10
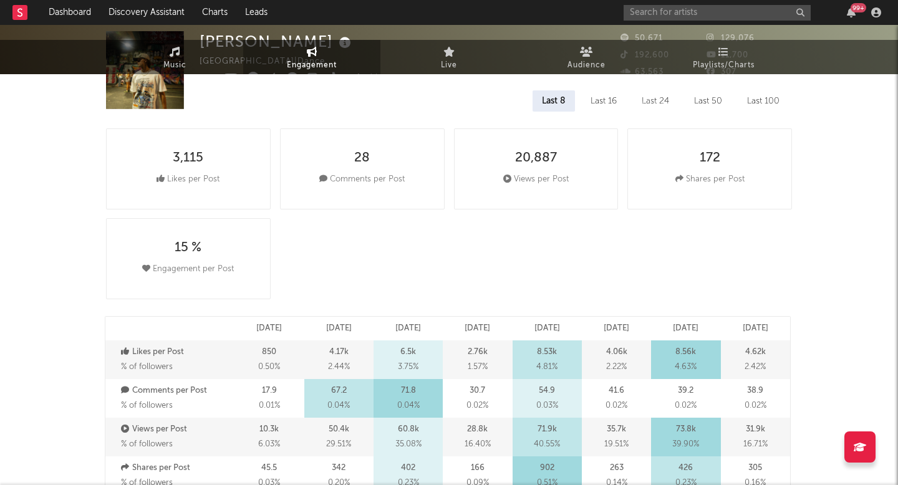
select select "6m"
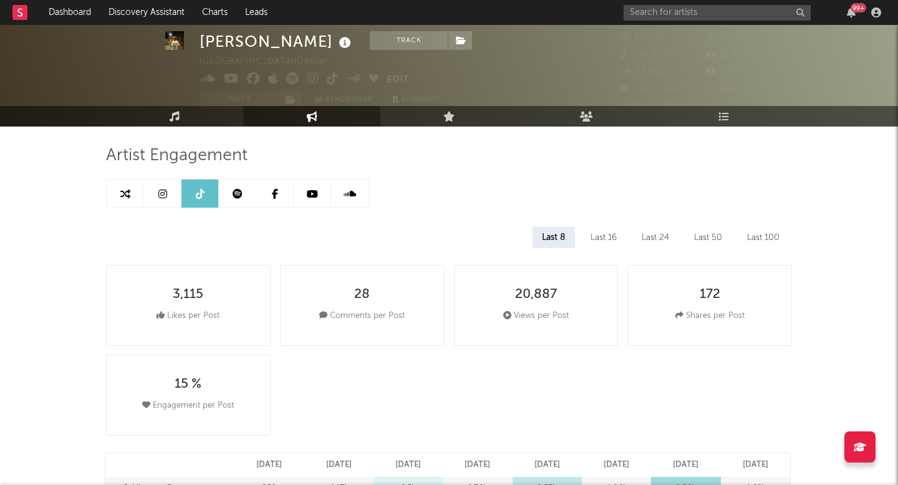
scroll to position [19, 0]
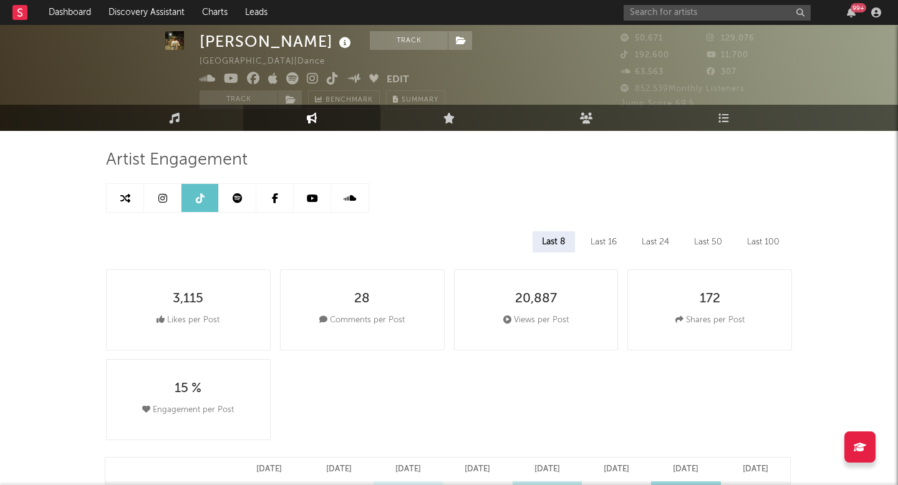
click at [160, 197] on icon at bounding box center [162, 198] width 9 height 10
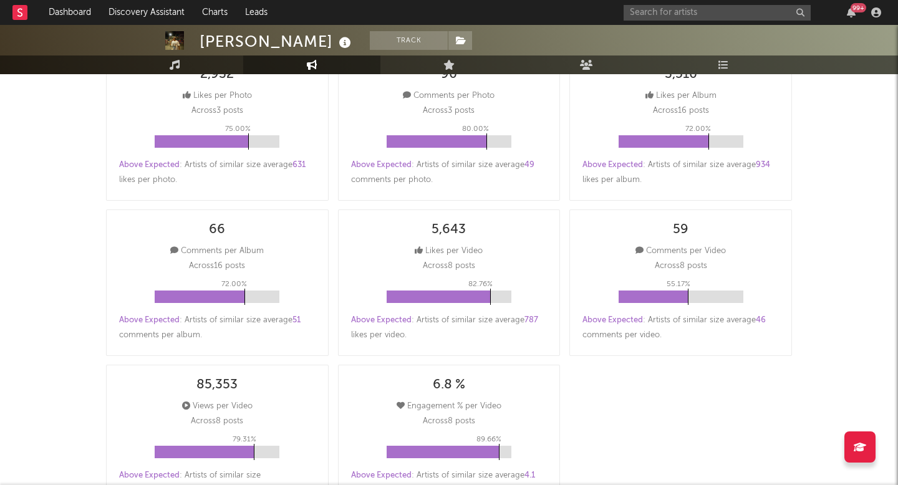
select select "6m"
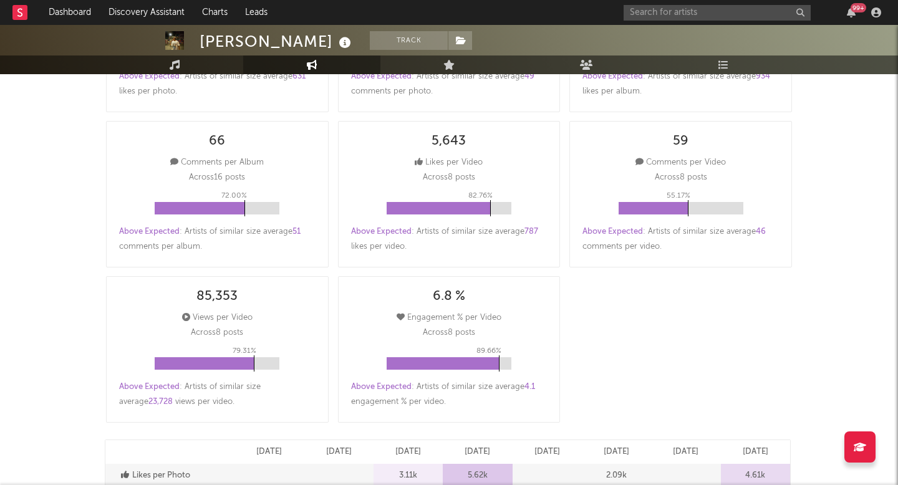
scroll to position [355, 0]
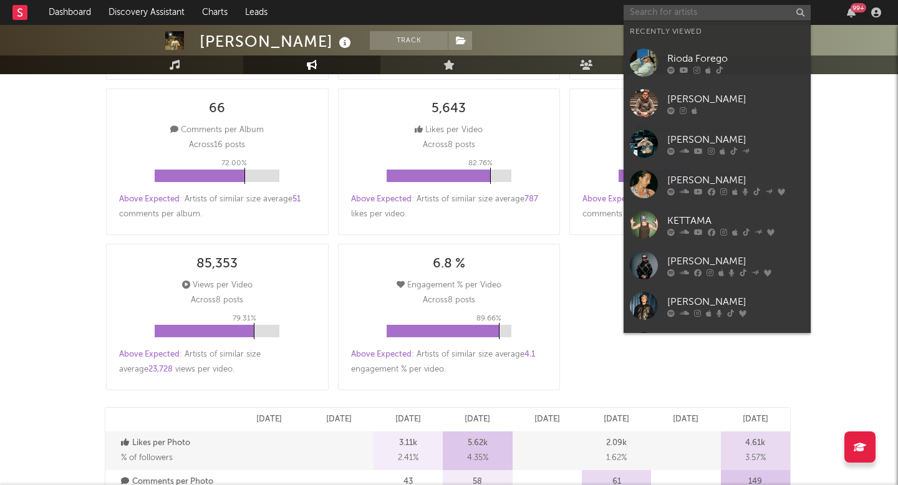
click at [671, 13] on input "text" at bounding box center [717, 13] width 187 height 16
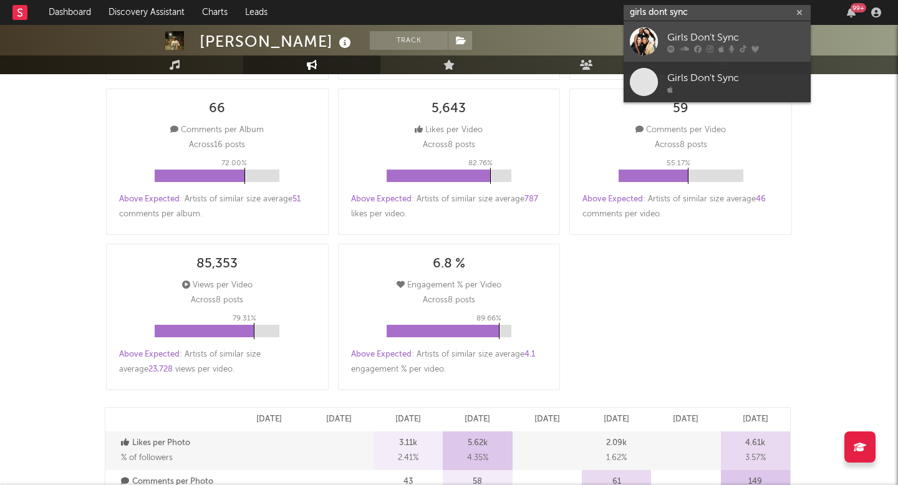
type input "girls dont sync"
click at [684, 30] on div "Girls Don't Sync" at bounding box center [735, 37] width 137 height 15
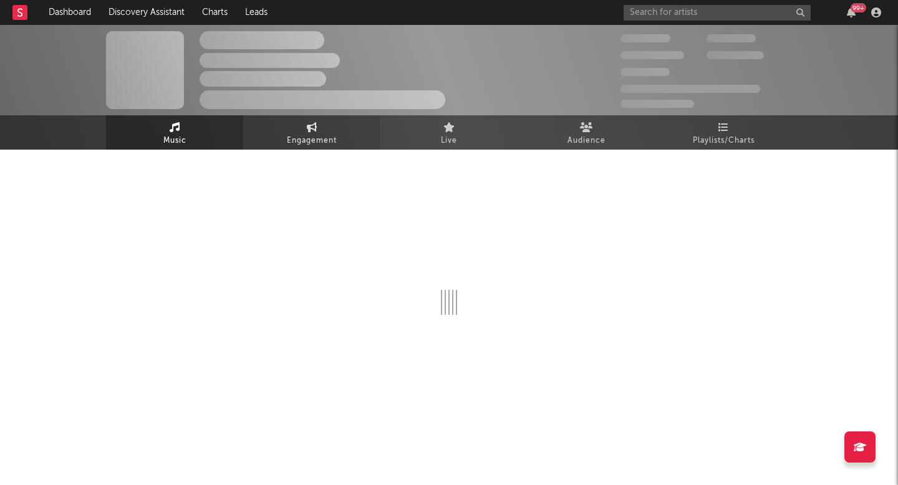
click at [306, 126] on link "Engagement" at bounding box center [311, 132] width 137 height 34
select select "1w"
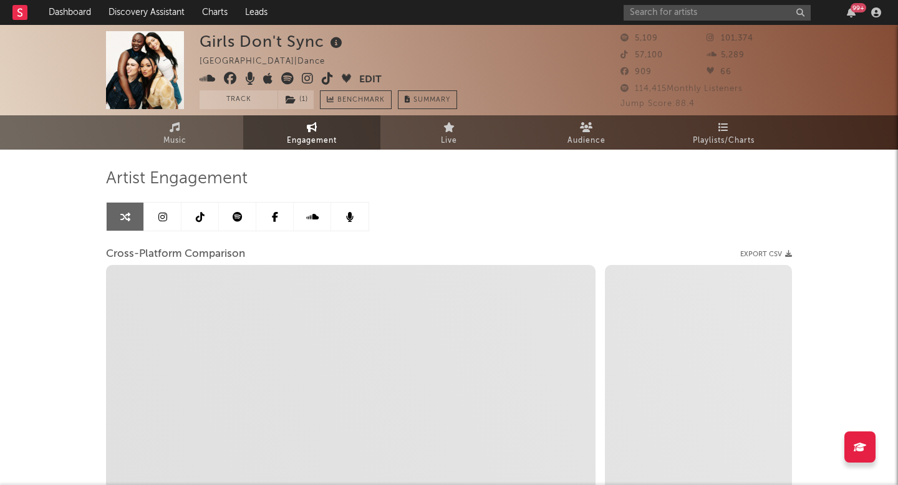
click at [200, 223] on link at bounding box center [199, 217] width 37 height 28
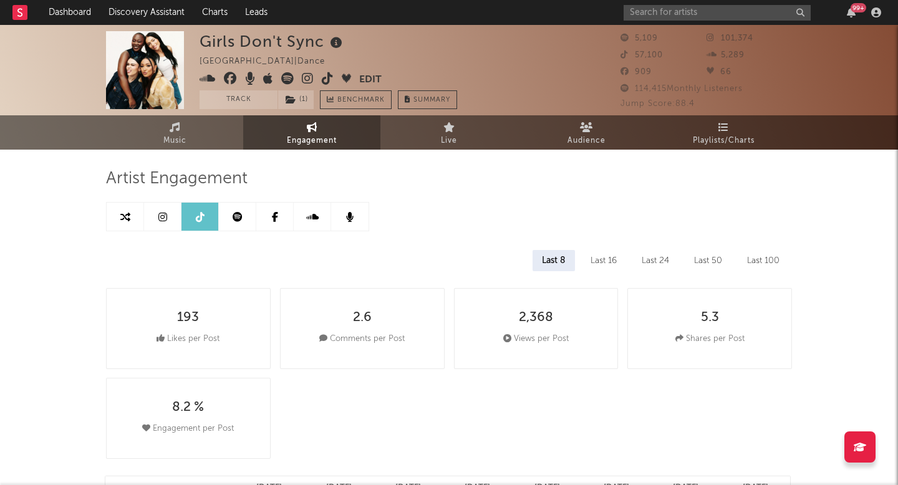
select select "6m"
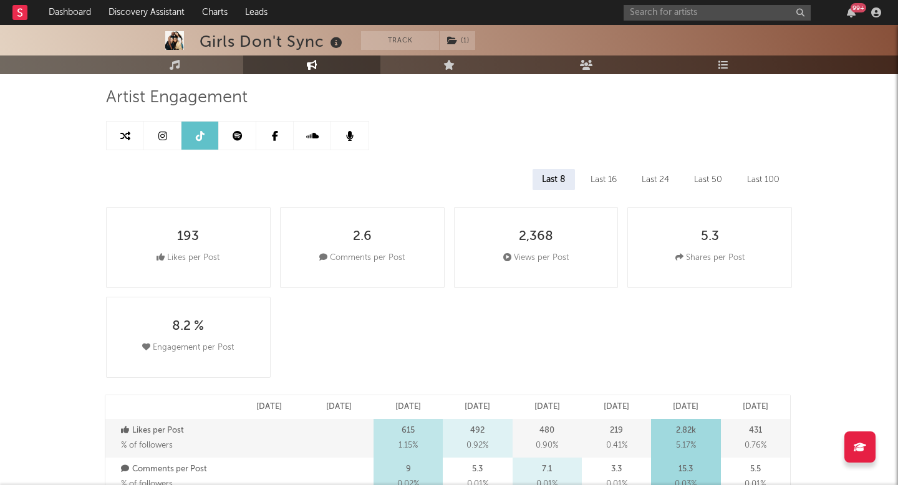
scroll to position [80, 0]
click at [165, 138] on icon at bounding box center [162, 137] width 9 height 10
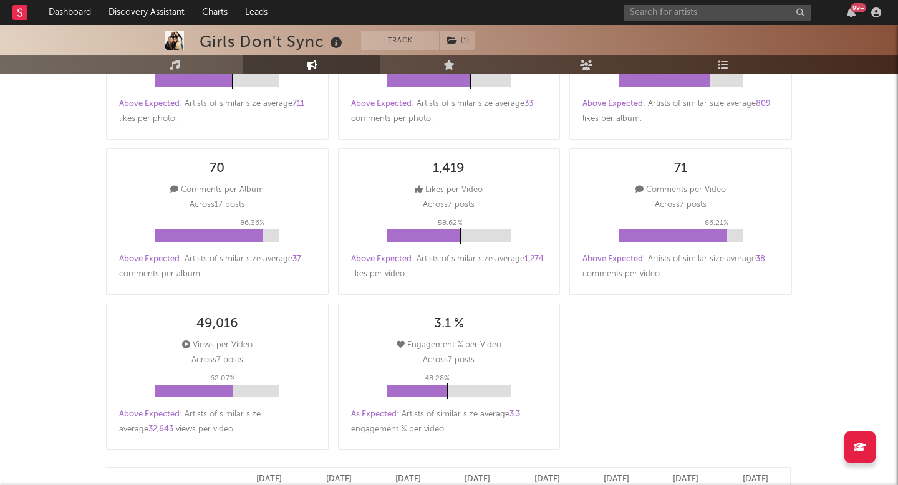
select select "6m"
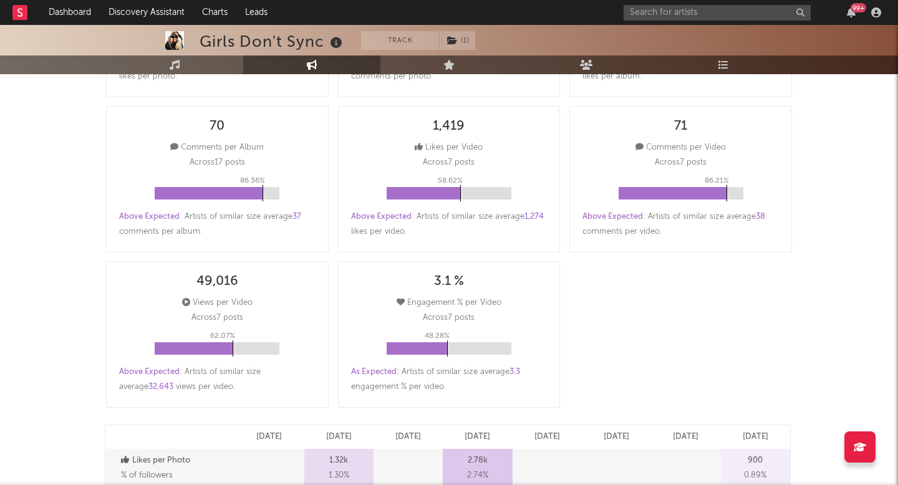
scroll to position [335, 0]
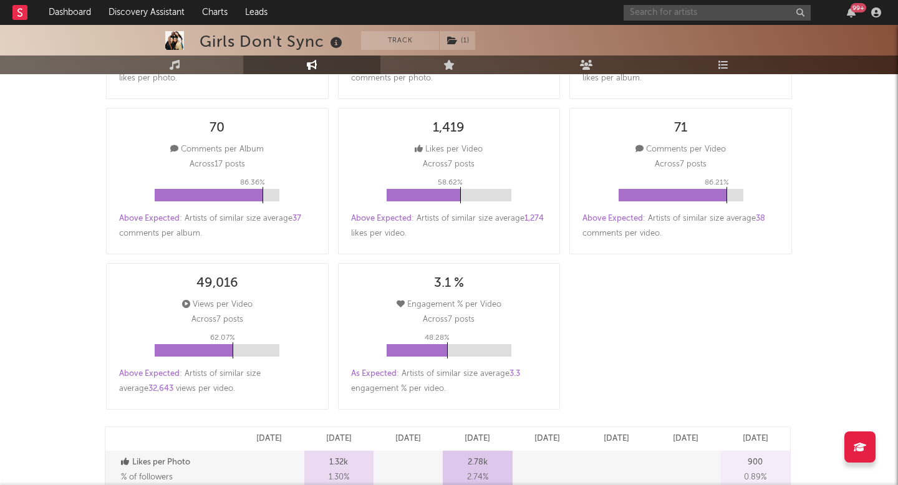
click at [708, 16] on input "text" at bounding box center [717, 13] width 187 height 16
click at [715, 17] on input "mau p" at bounding box center [717, 13] width 187 height 16
click at [678, 10] on input "mau p" at bounding box center [717, 13] width 187 height 16
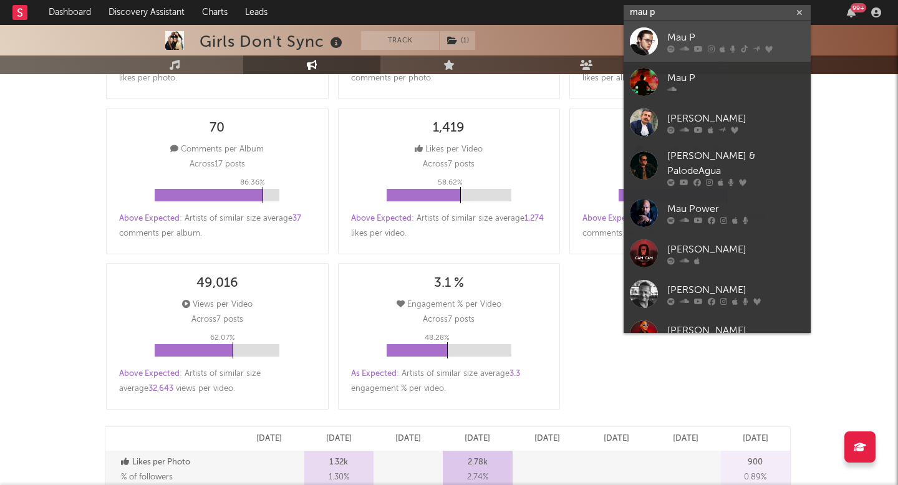
type input "mau p"
click at [678, 31] on div "Mau P" at bounding box center [735, 37] width 137 height 15
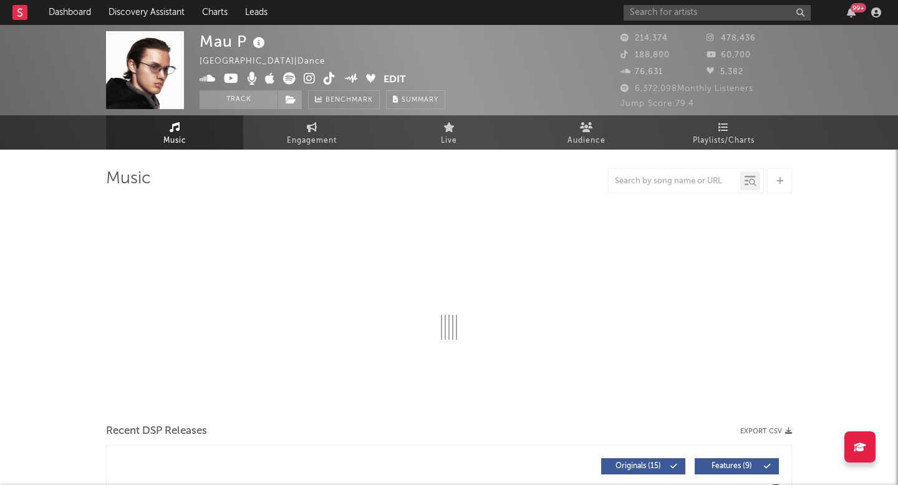
select select "6m"
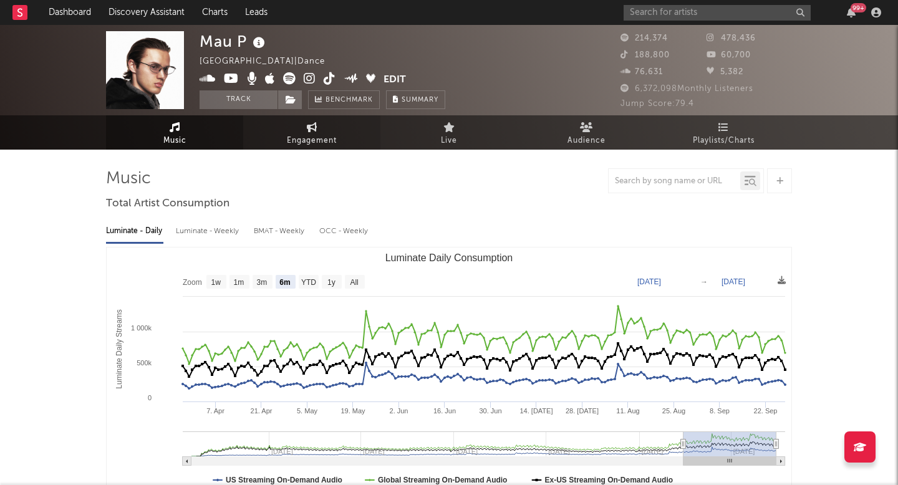
click at [304, 135] on span "Engagement" at bounding box center [312, 140] width 50 height 15
select select "1w"
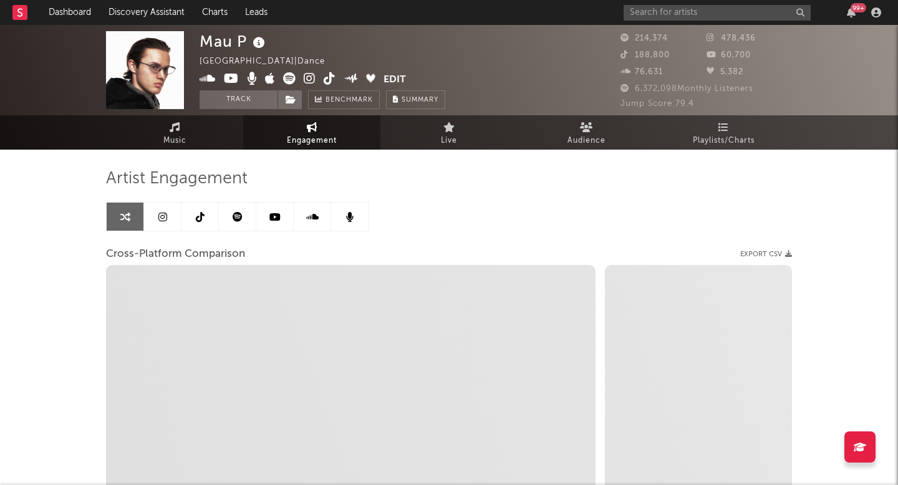
click at [161, 221] on icon at bounding box center [162, 217] width 9 height 10
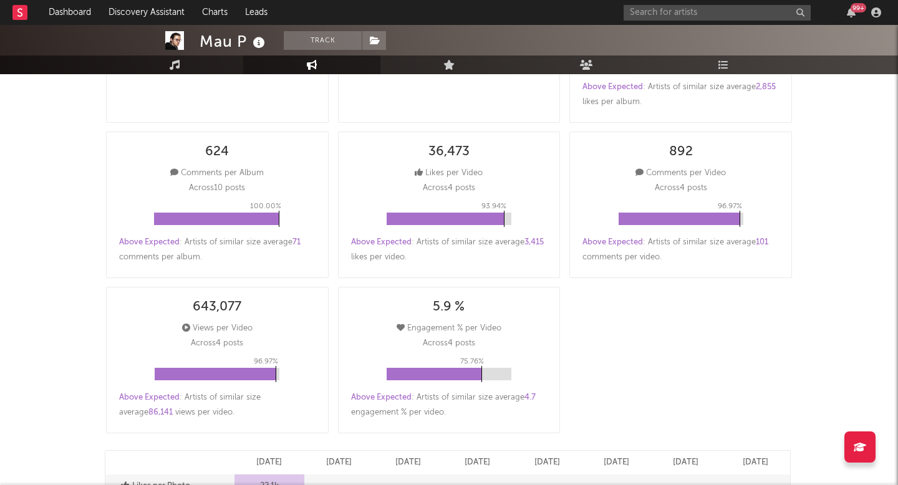
select select "6m"
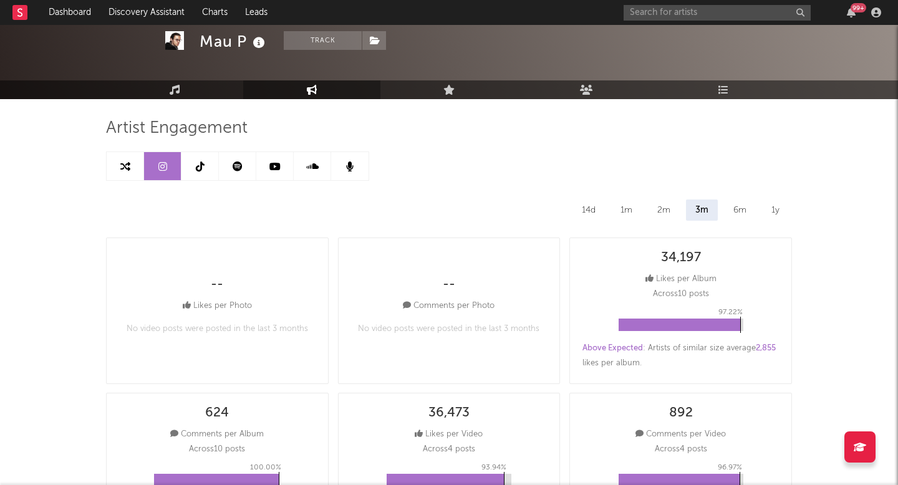
scroll to position [37, 0]
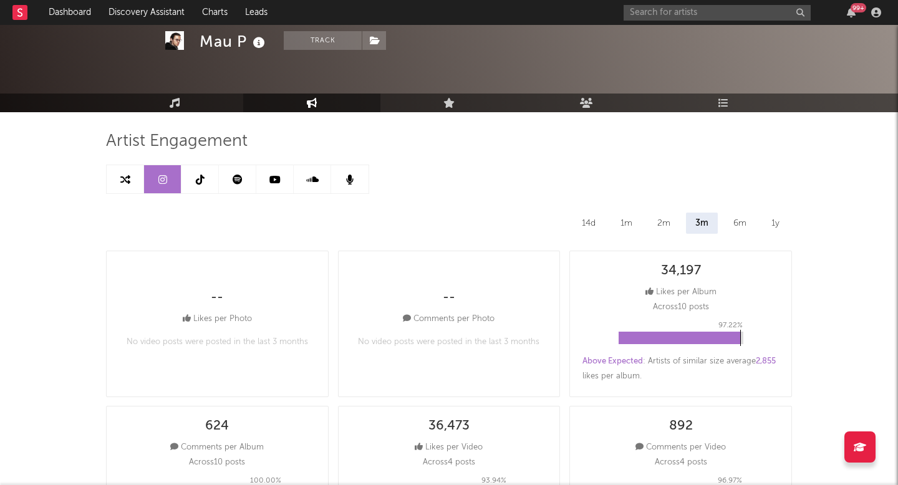
click at [193, 182] on link at bounding box center [199, 179] width 37 height 28
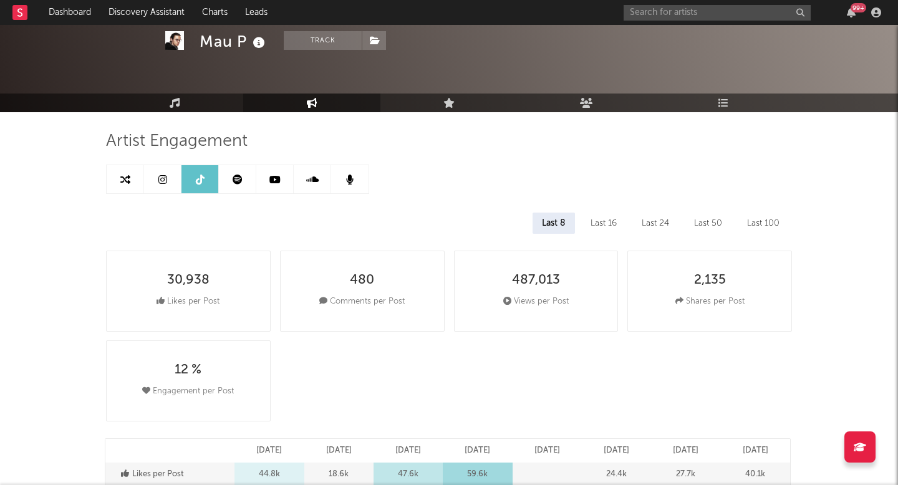
select select "6m"
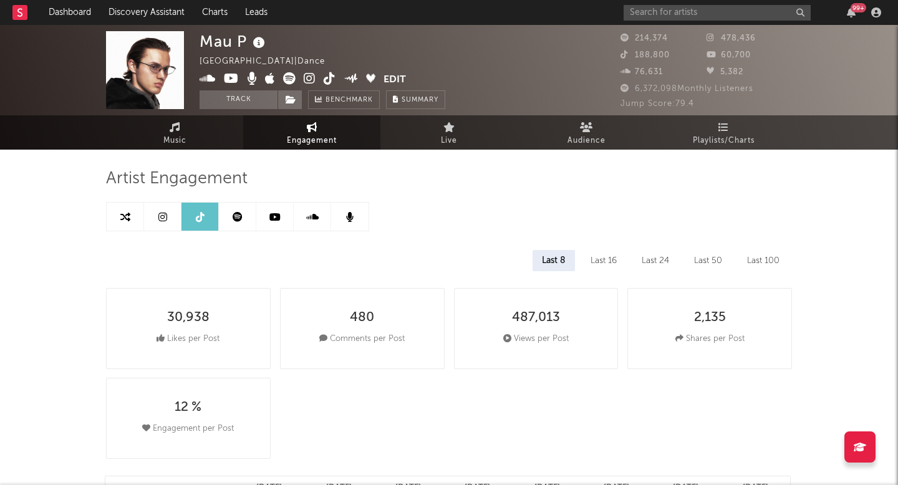
click at [165, 219] on icon at bounding box center [162, 217] width 9 height 10
select select "6m"
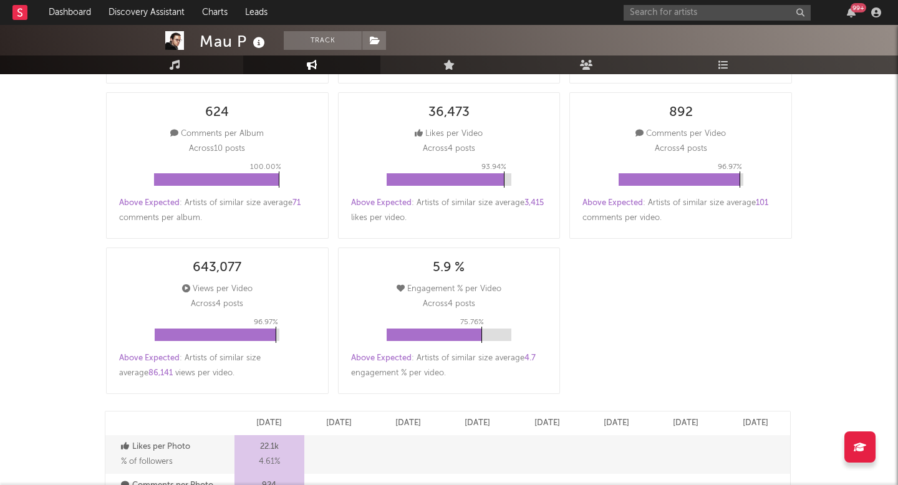
scroll to position [15, 0]
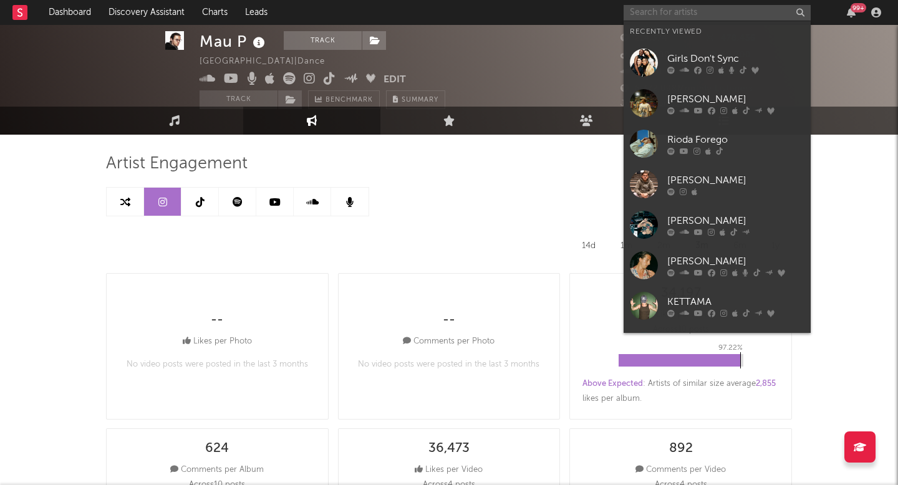
click at [700, 14] on input "text" at bounding box center [717, 13] width 187 height 16
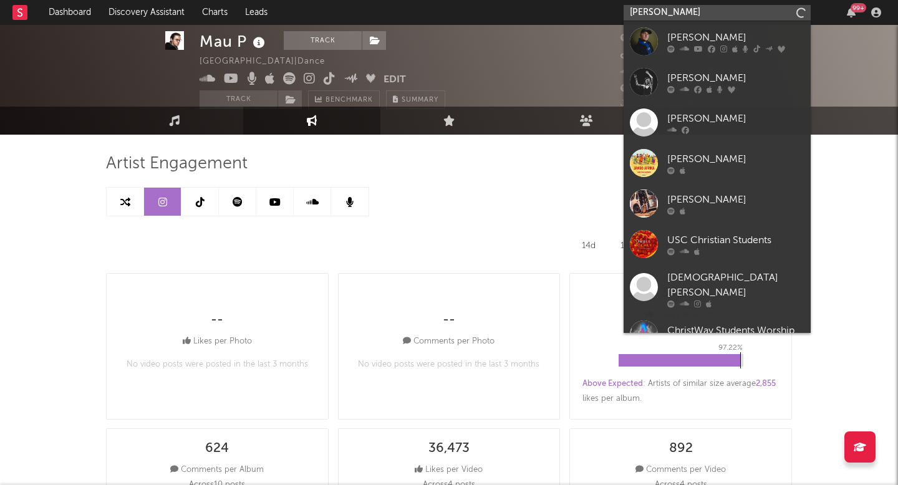
type input "chris stussy"
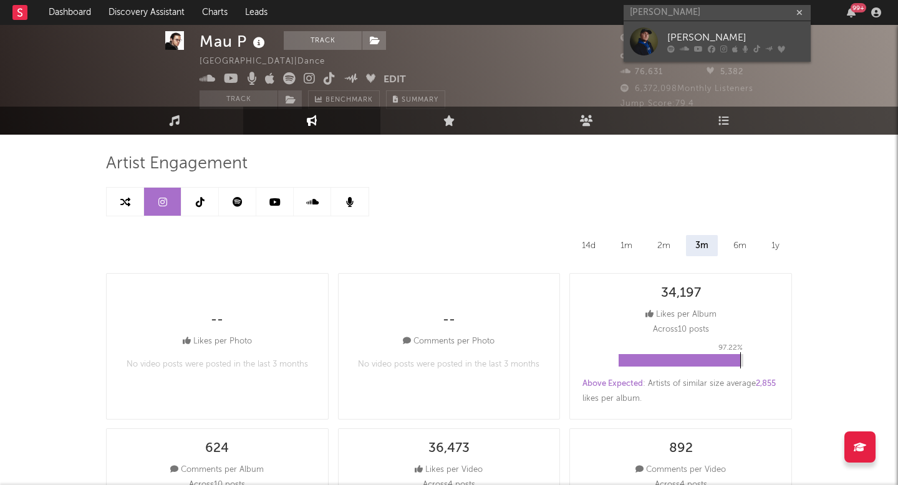
click at [675, 37] on div "[PERSON_NAME]" at bounding box center [735, 37] width 137 height 15
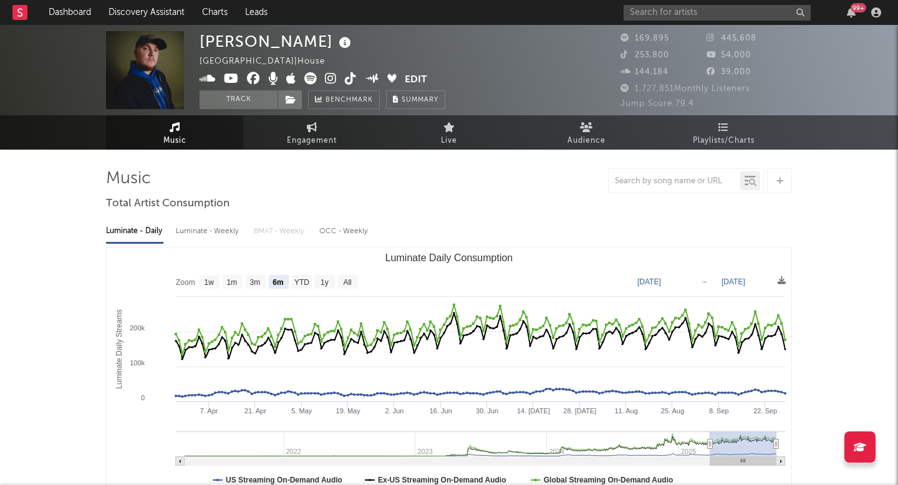
select select "6m"
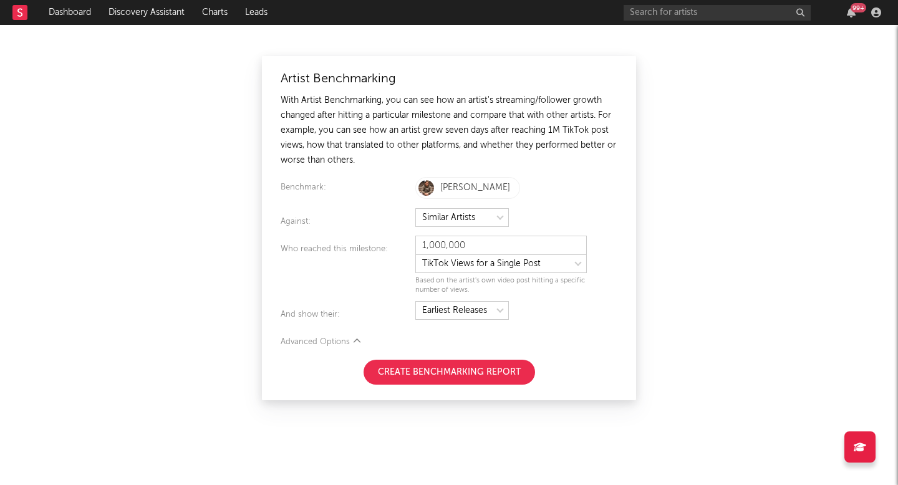
click at [412, 365] on button "Create Benchmarking Report" at bounding box center [449, 372] width 171 height 25
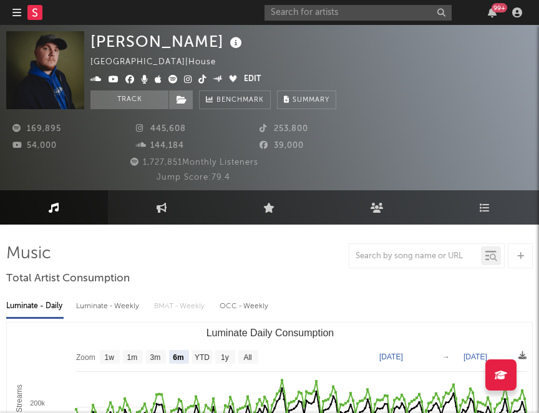
select select "6m"
